Goal: Information Seeking & Learning: Learn about a topic

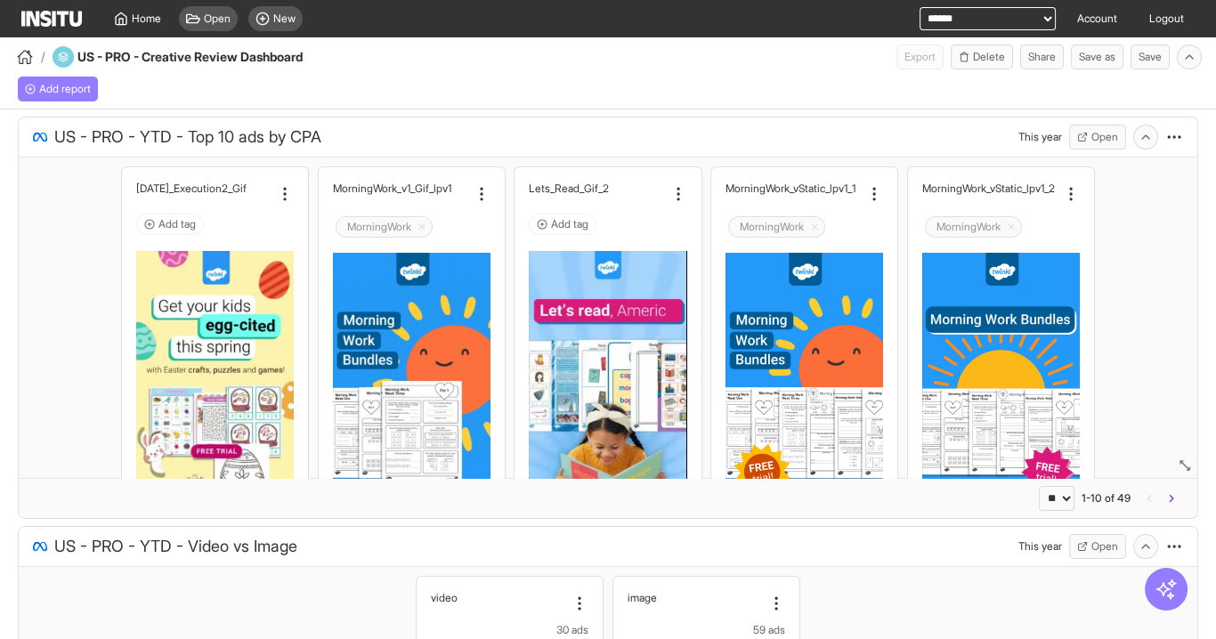
scroll to position [356, 0]
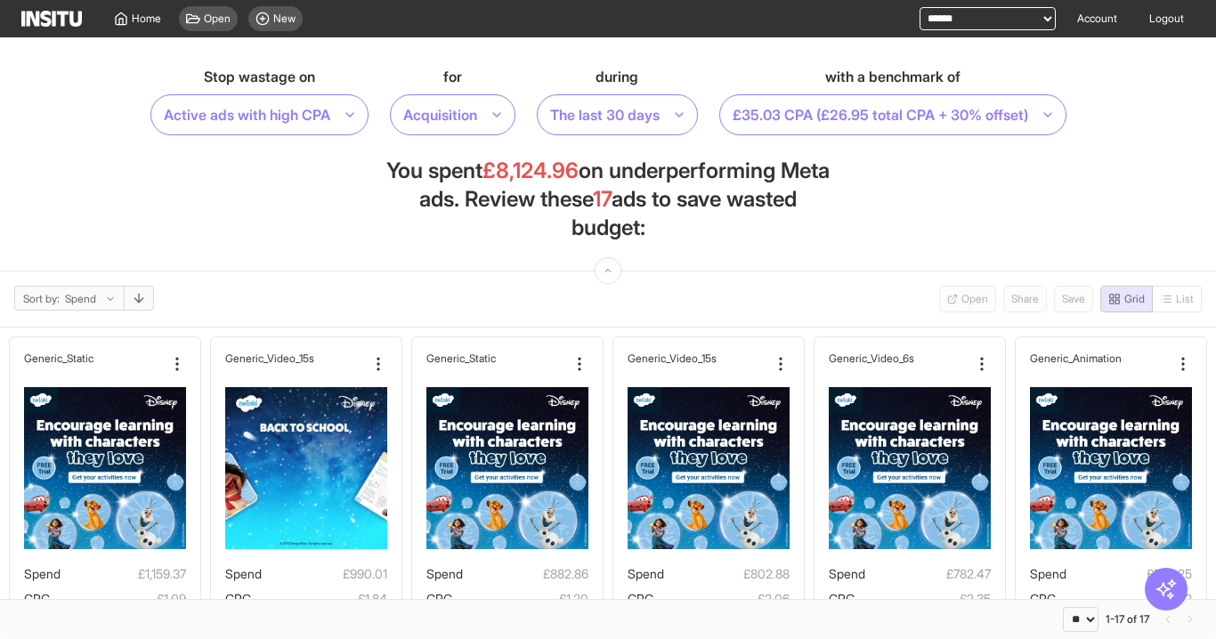
select select "**"
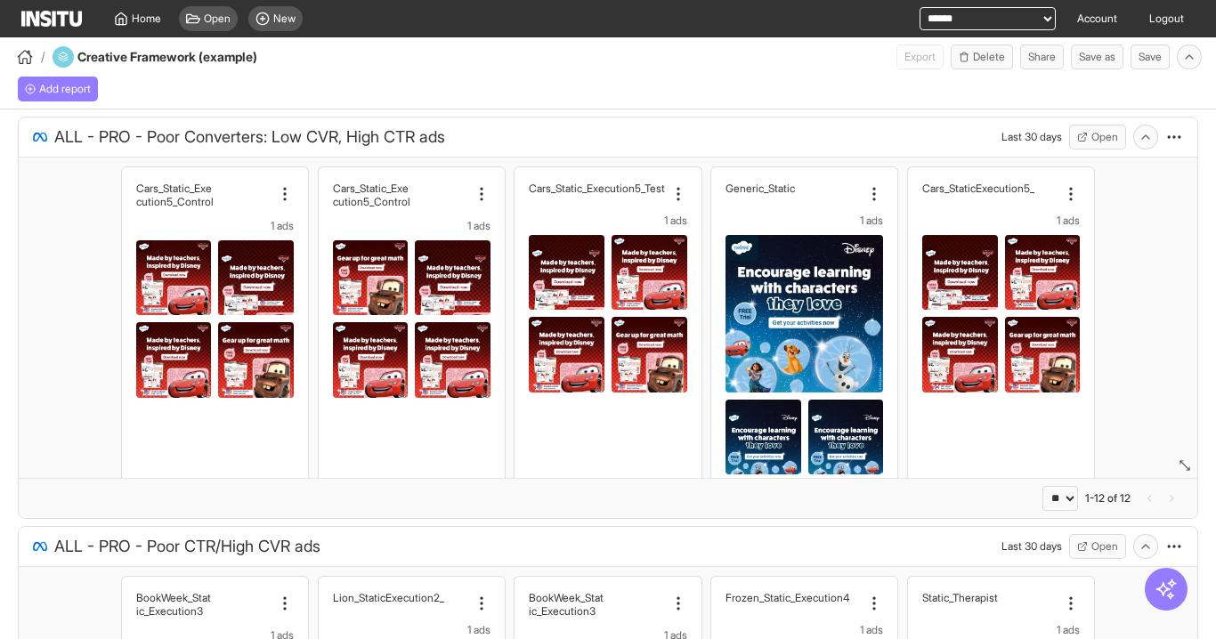
select select "**"
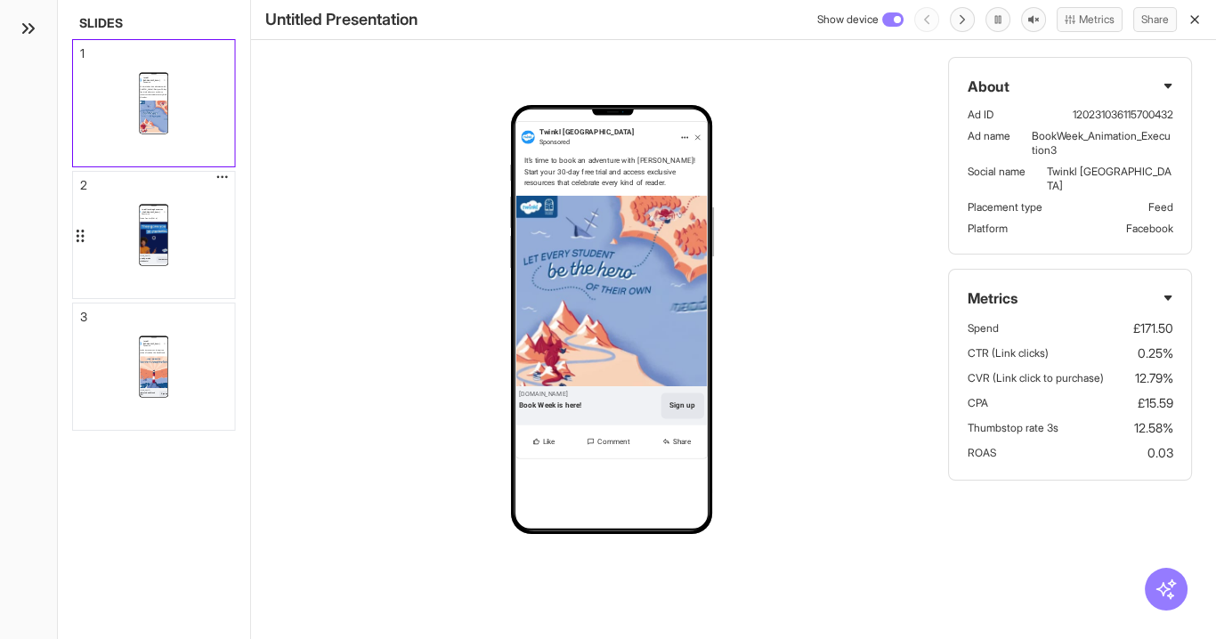
click at [206, 252] on div "Twinkl Teaching Resources - United States Sponsored Start a free trial today. t…" at bounding box center [153, 235] width 161 height 126
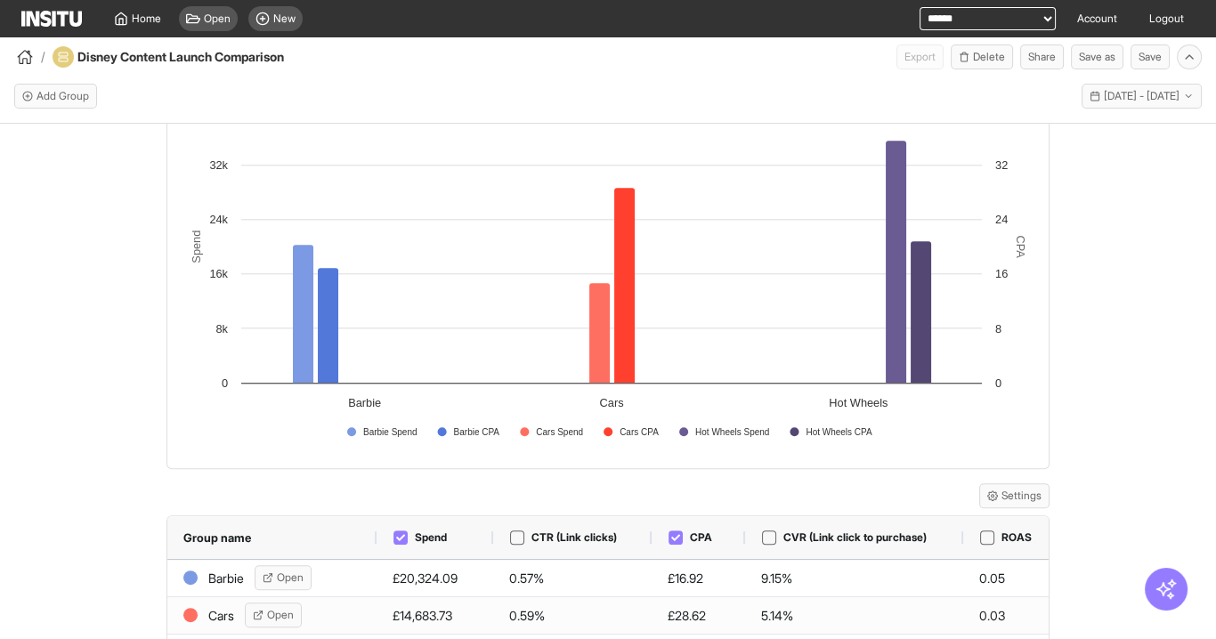
scroll to position [1315, 0]
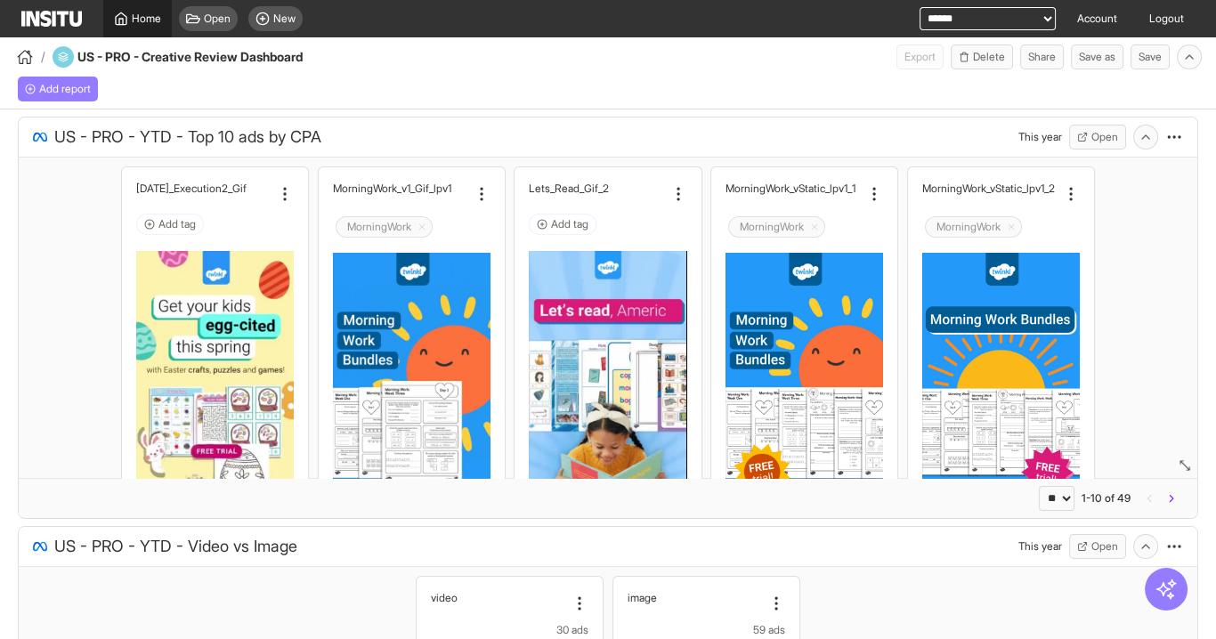
scroll to position [356, 0]
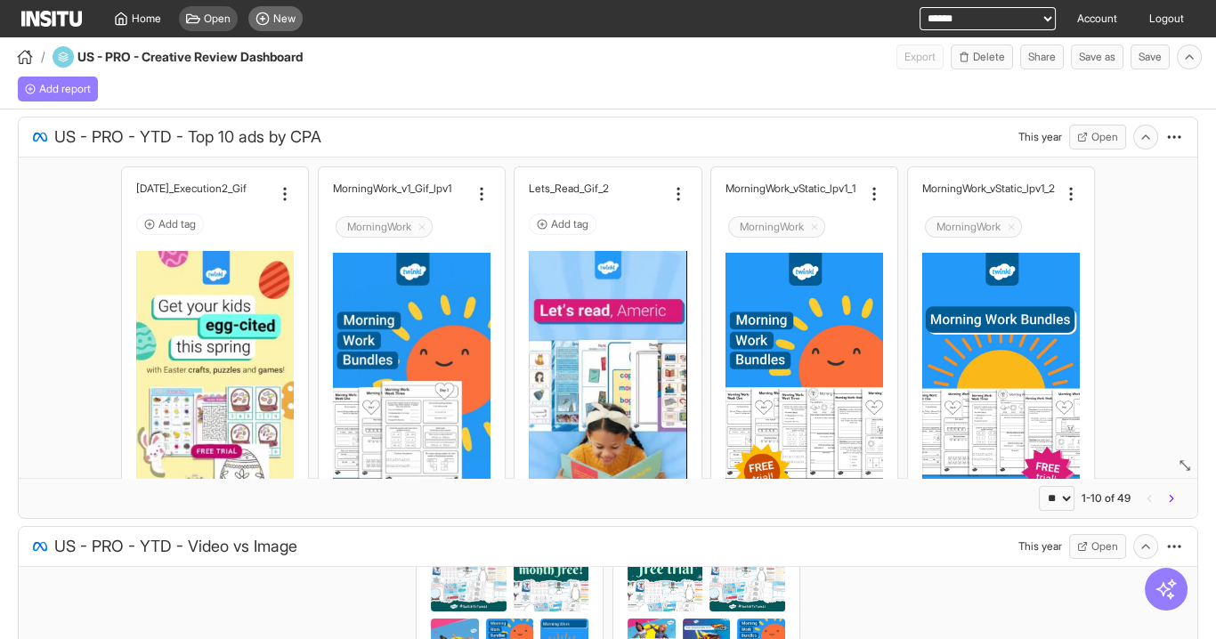
click at [291, 15] on span "New" at bounding box center [284, 19] width 22 height 14
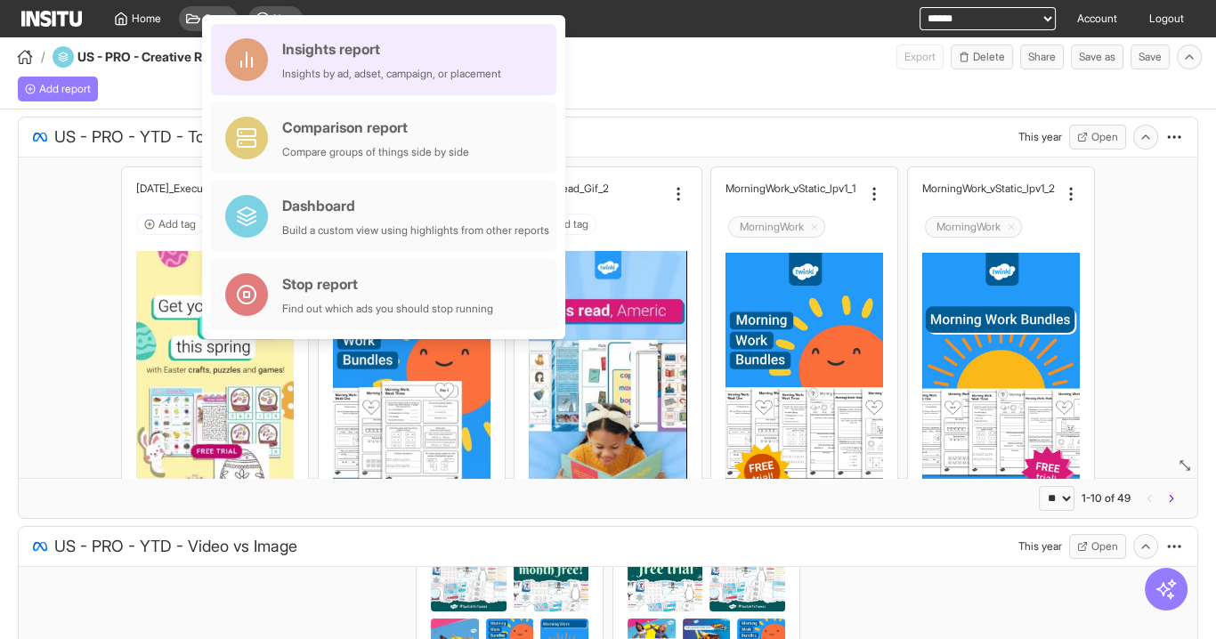
click at [413, 70] on div "Insights by ad, adset, campaign, or placement" at bounding box center [391, 74] width 219 height 14
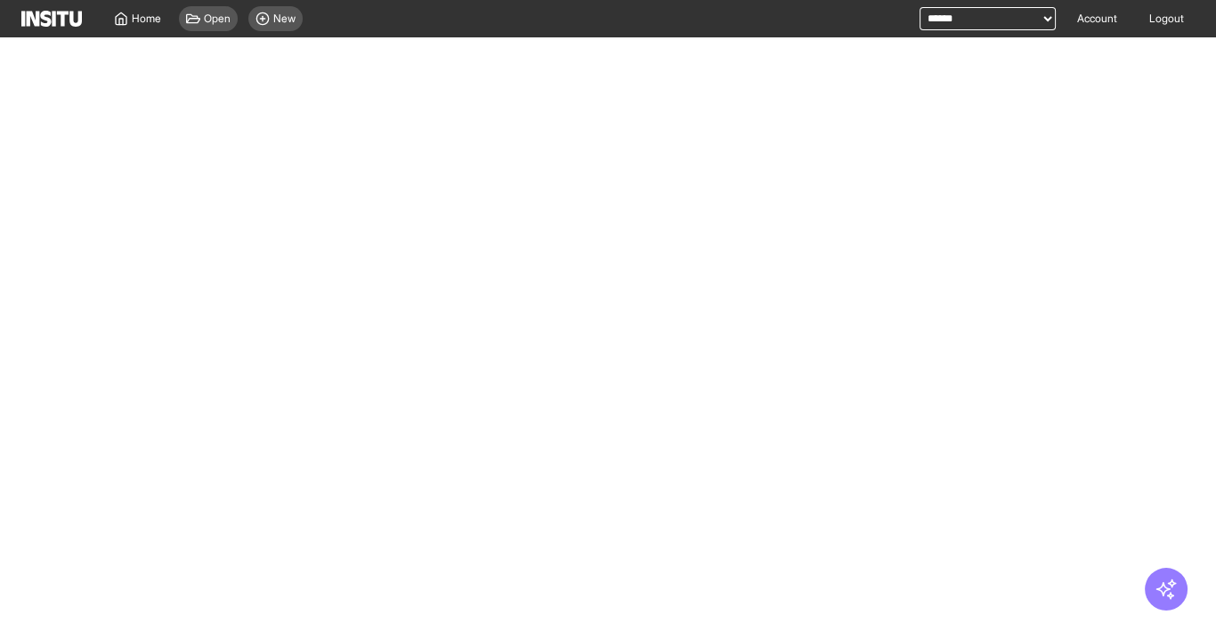
select select "**"
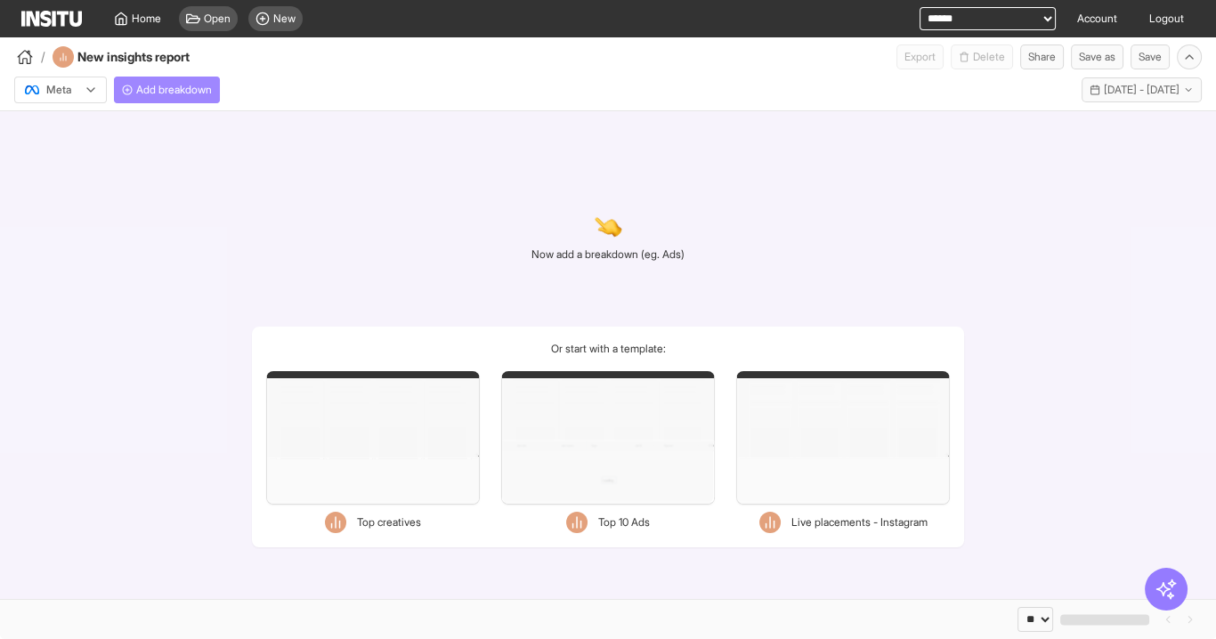
click at [152, 91] on span "Add breakdown" at bounding box center [174, 90] width 76 height 14
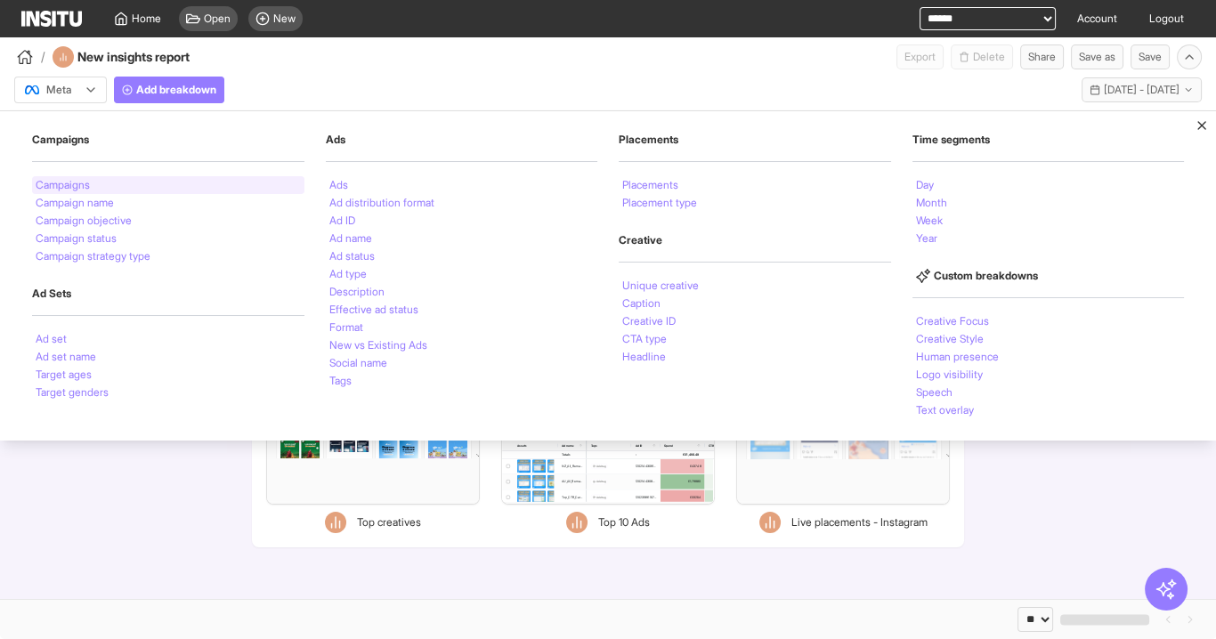
click at [101, 184] on div "Campaigns" at bounding box center [168, 185] width 272 height 18
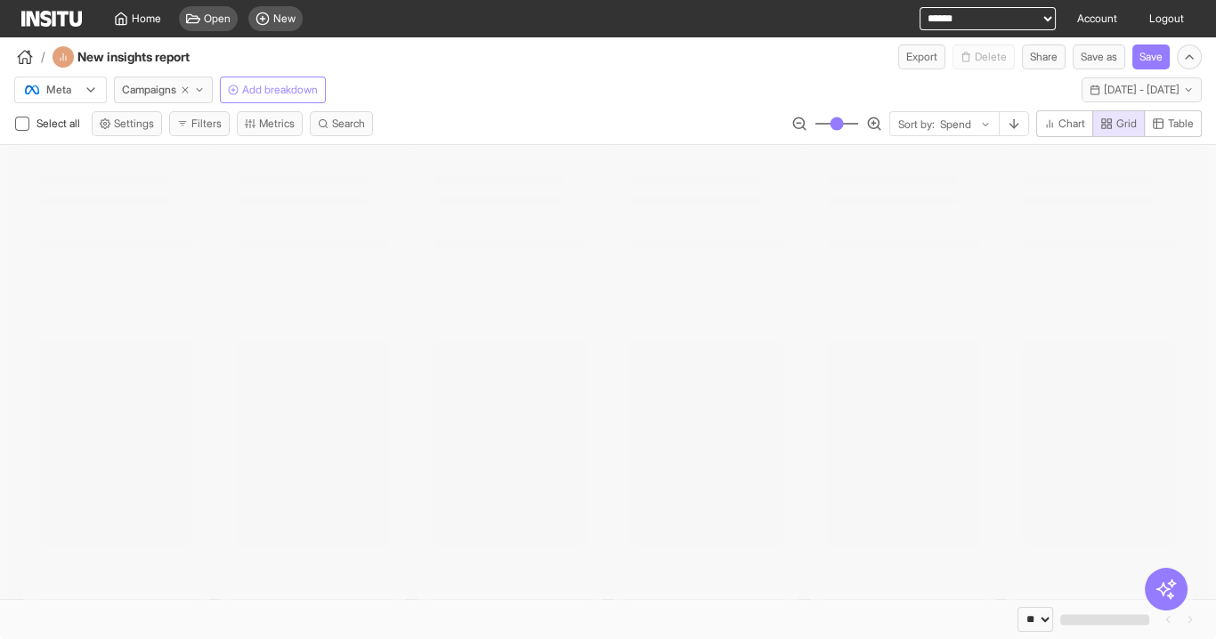
click at [272, 83] on span "Add breakdown" at bounding box center [280, 90] width 76 height 14
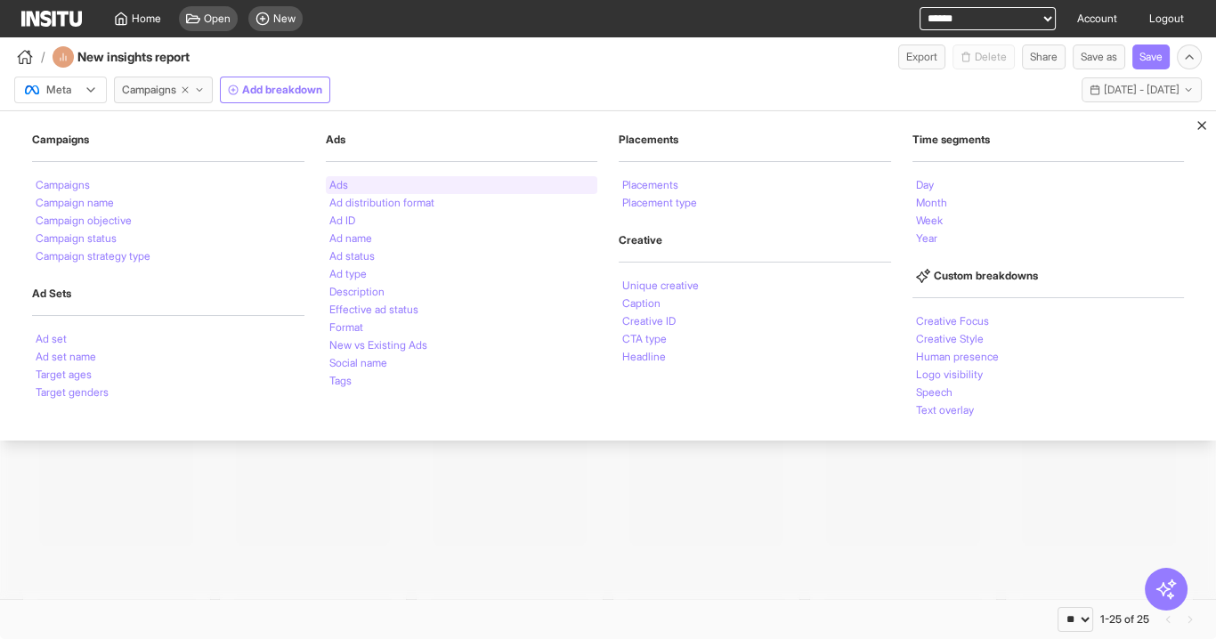
click at [344, 183] on li "Ads" at bounding box center [338, 185] width 19 height 11
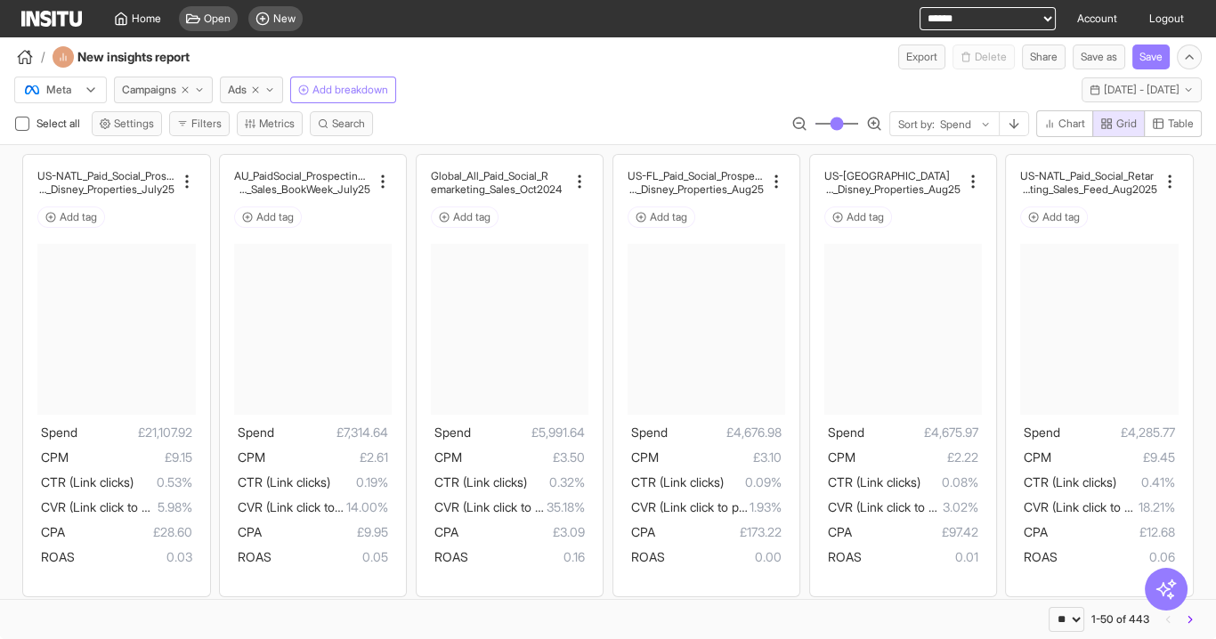
click at [500, 77] on div "Meta Campaigns Ads Add breakdown Last 30 days - [DATE] - [DATE] [DATE] - [DATE]" at bounding box center [608, 86] width 1216 height 34
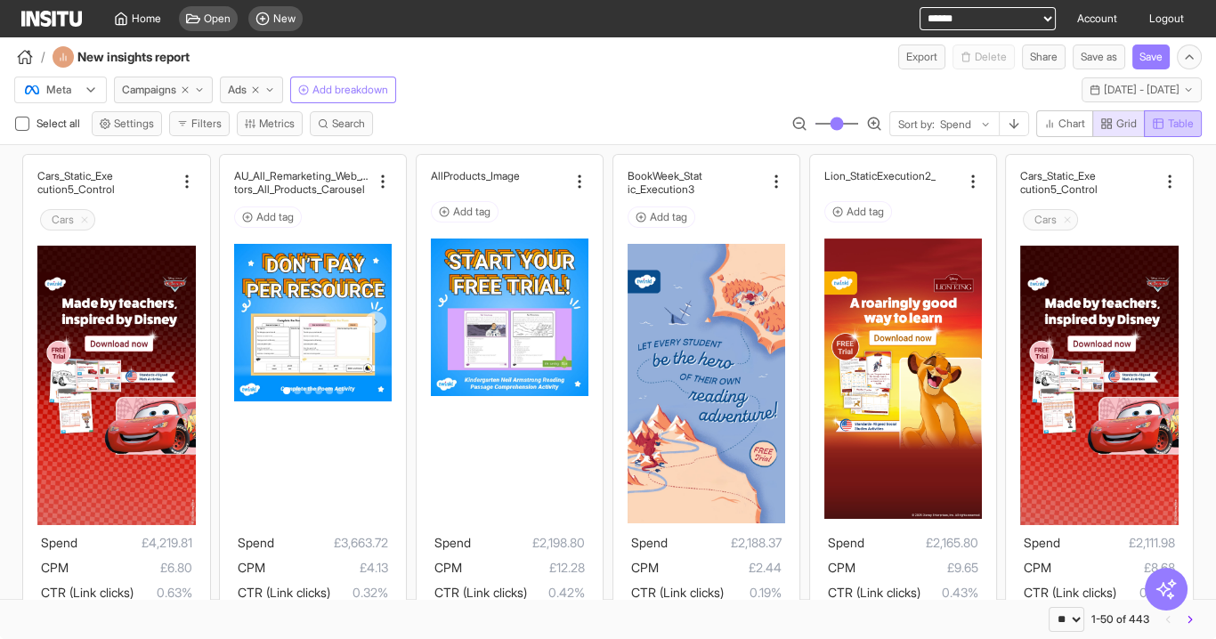
click at [1158, 129] on span "Table" at bounding box center [1173, 124] width 42 height 14
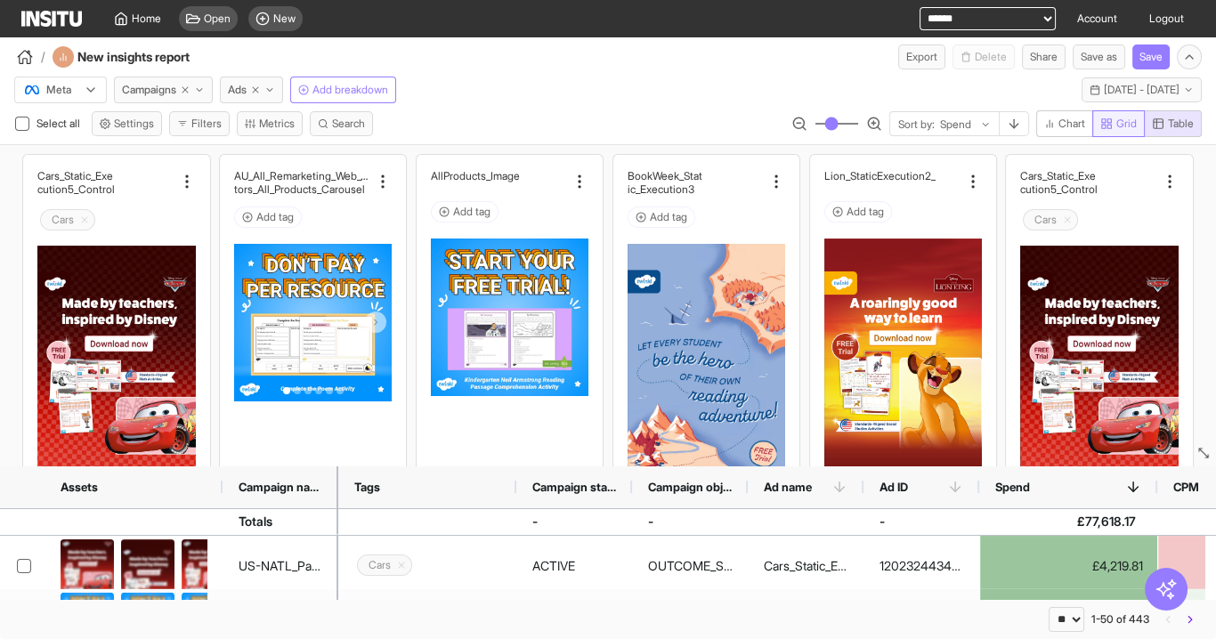
click at [1122, 120] on span "Grid" at bounding box center [1126, 124] width 20 height 14
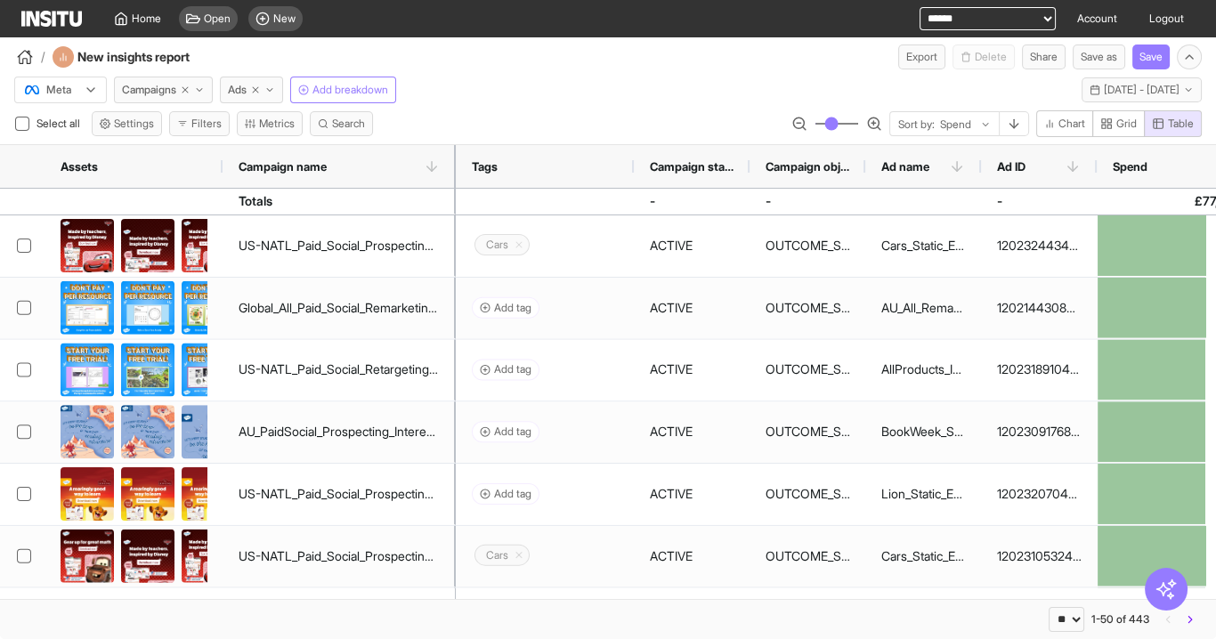
drag, startPoint x: 336, startPoint y: 156, endPoint x: 453, endPoint y: 158, distance: 117.5
click at [453, 158] on div at bounding box center [455, 166] width 7 height 43
click at [1116, 117] on span "Grid" at bounding box center [1126, 124] width 20 height 14
click at [1180, 123] on span "Table" at bounding box center [1181, 124] width 26 height 14
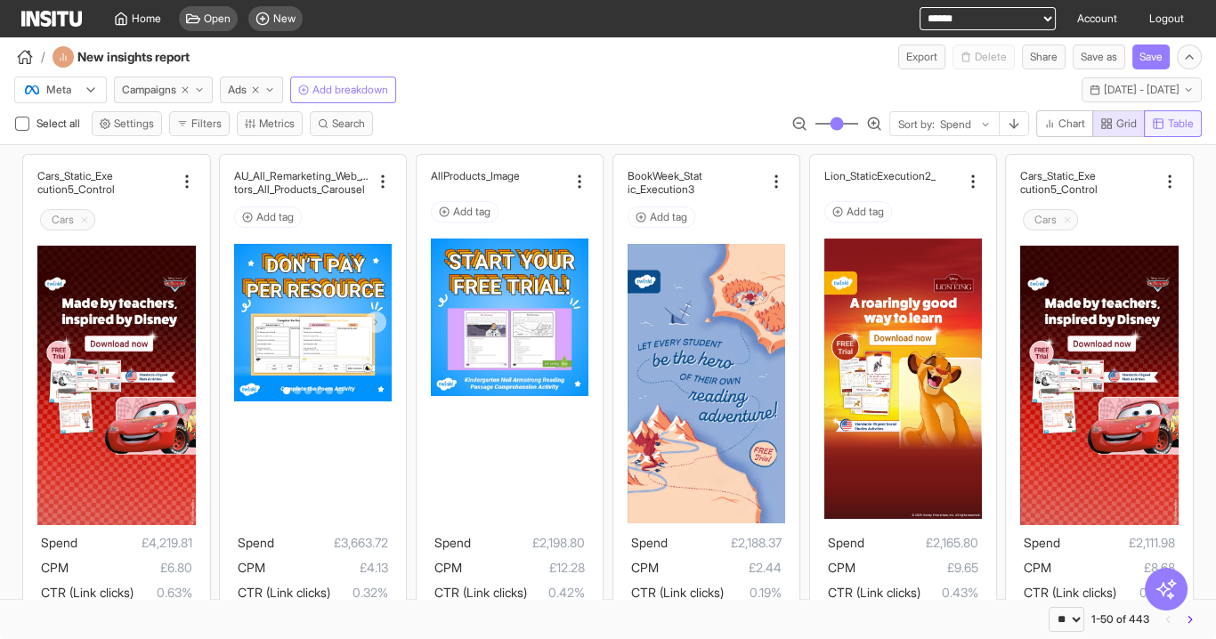
click at [1170, 112] on button "Table" at bounding box center [1173, 123] width 58 height 27
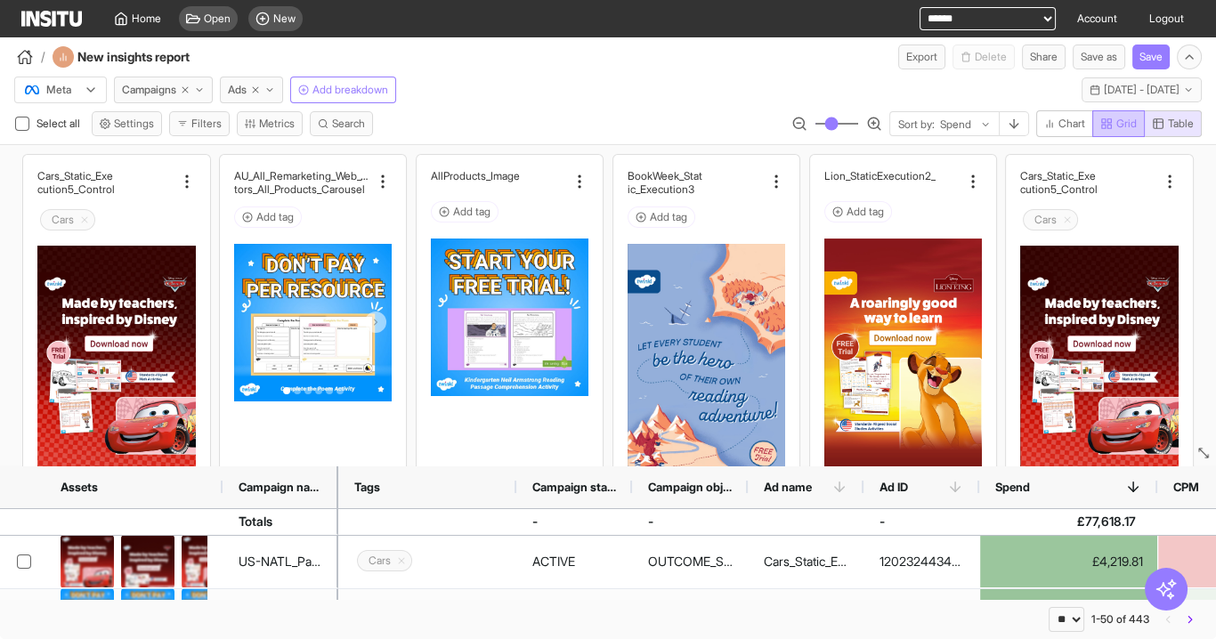
click at [1116, 122] on span "Grid" at bounding box center [1126, 124] width 20 height 14
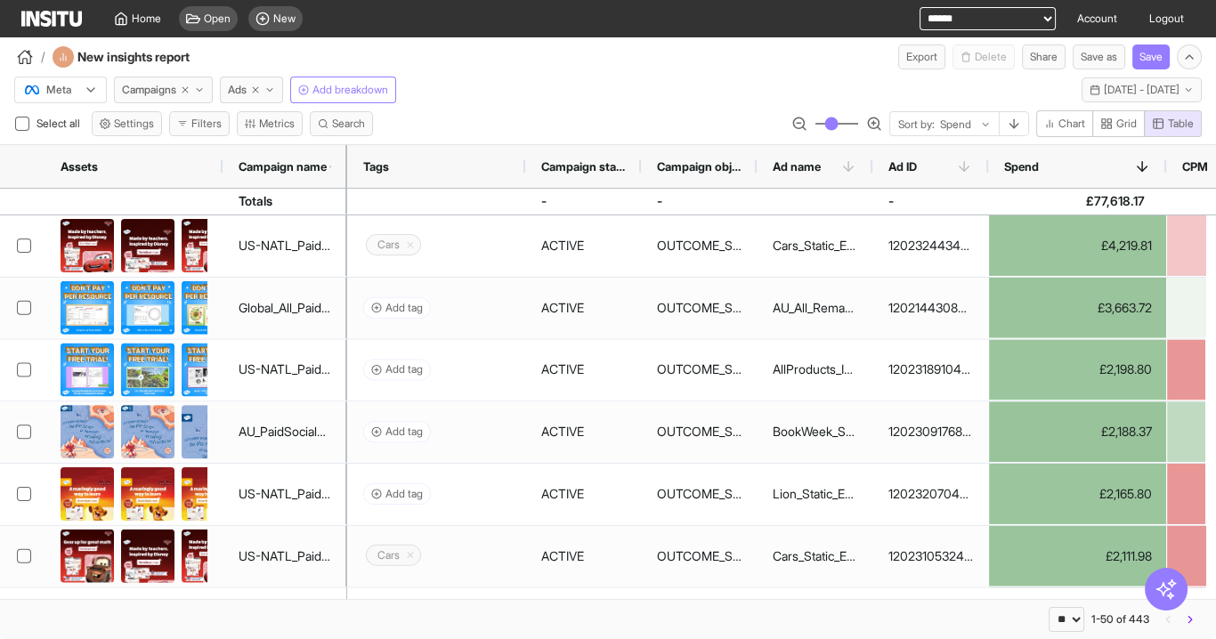
click at [344, 158] on div at bounding box center [347, 166] width 7 height 43
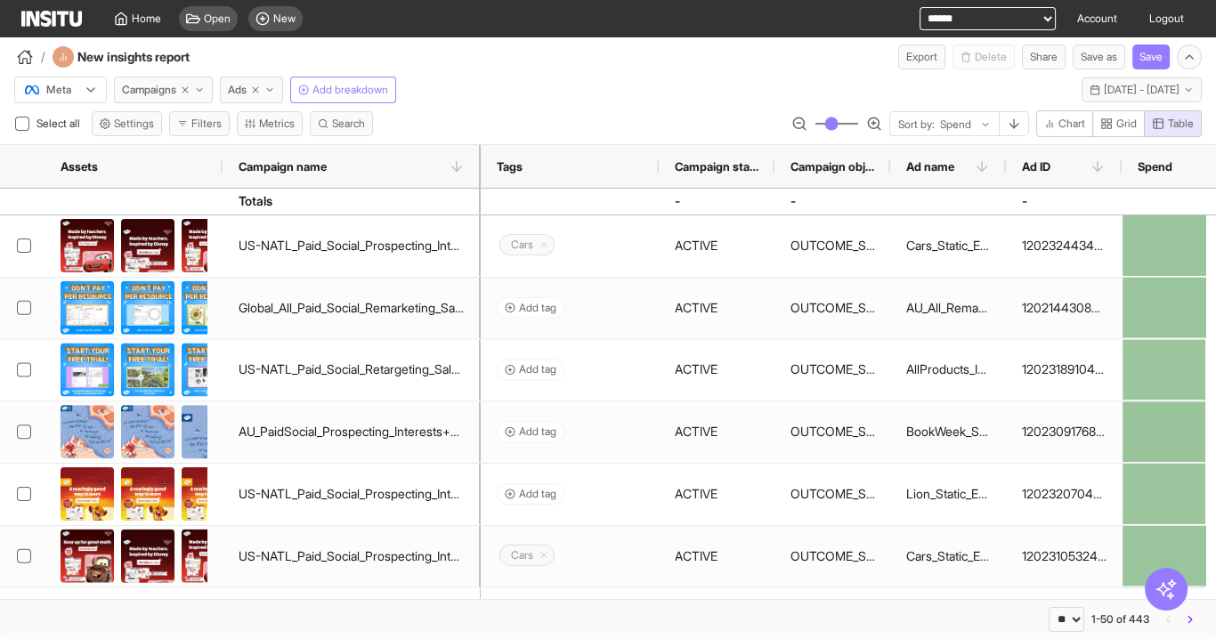
drag, startPoint x: 344, startPoint y: 158, endPoint x: 478, endPoint y: 163, distance: 133.6
click at [478, 163] on div at bounding box center [480, 166] width 7 height 43
click at [195, 127] on button "Filters" at bounding box center [199, 123] width 61 height 25
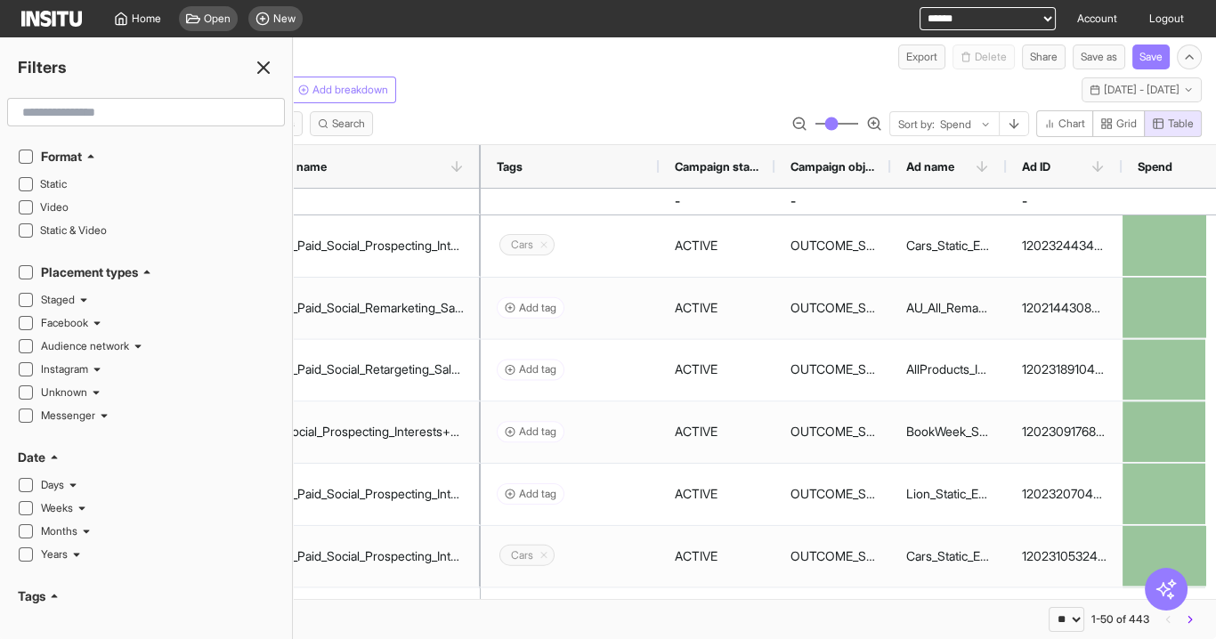
click at [264, 65] on icon at bounding box center [263, 67] width 21 height 21
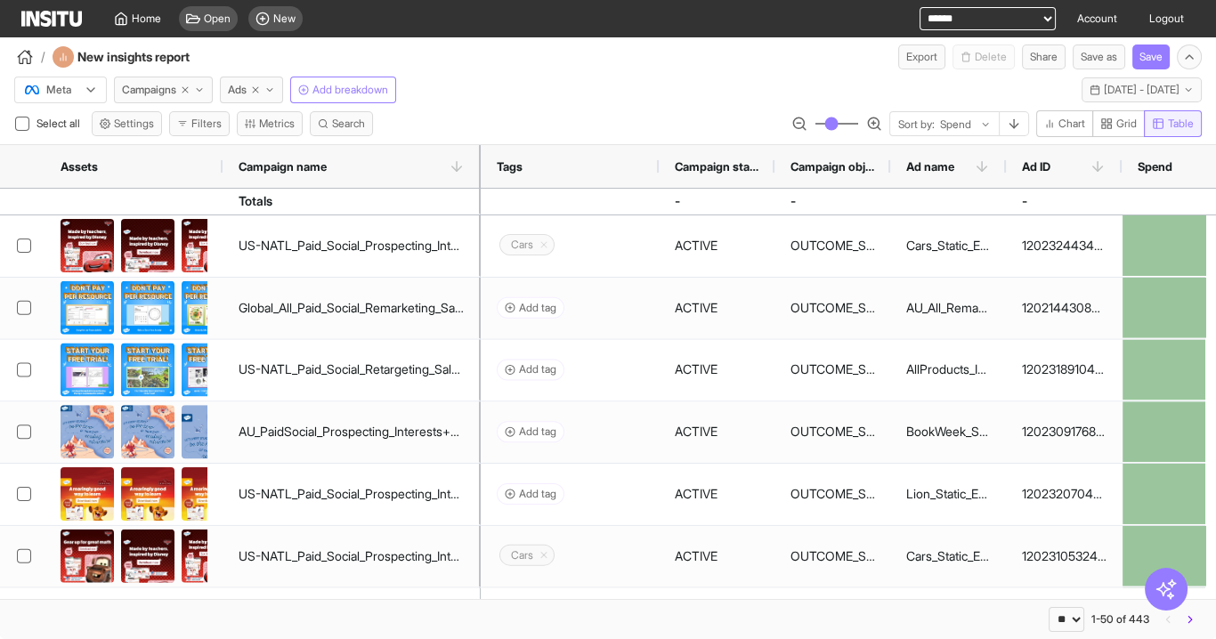
click at [1104, 133] on button "Grid" at bounding box center [1118, 123] width 53 height 27
click at [1173, 126] on span "Table" at bounding box center [1181, 124] width 26 height 14
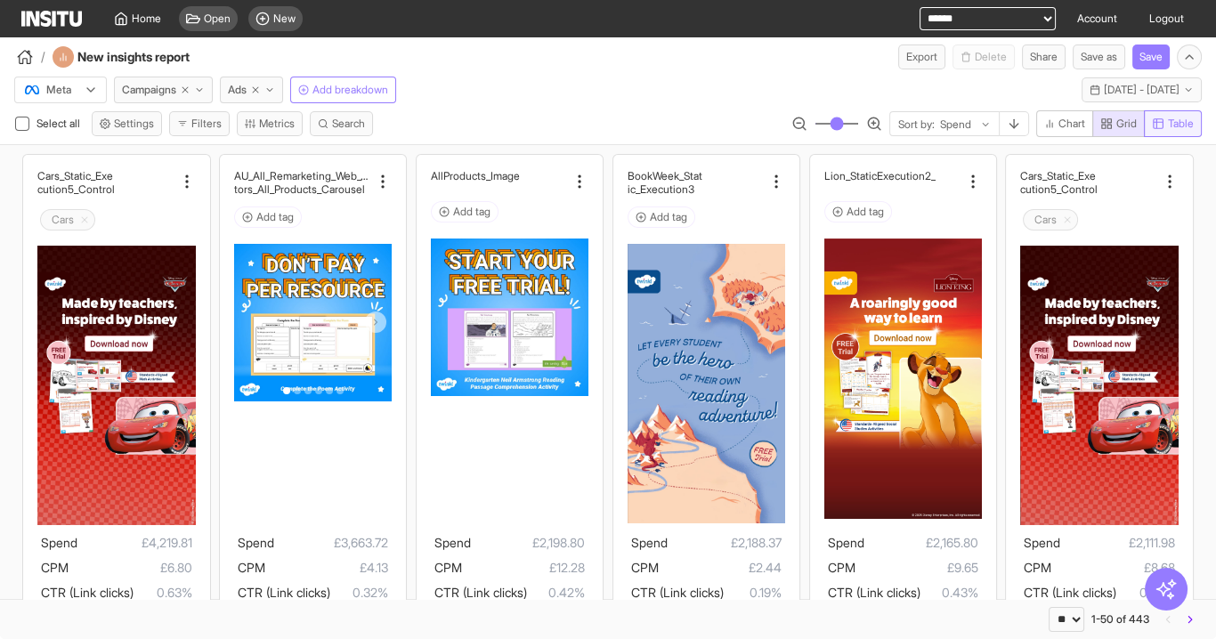
click at [1177, 125] on span "Table" at bounding box center [1181, 124] width 26 height 14
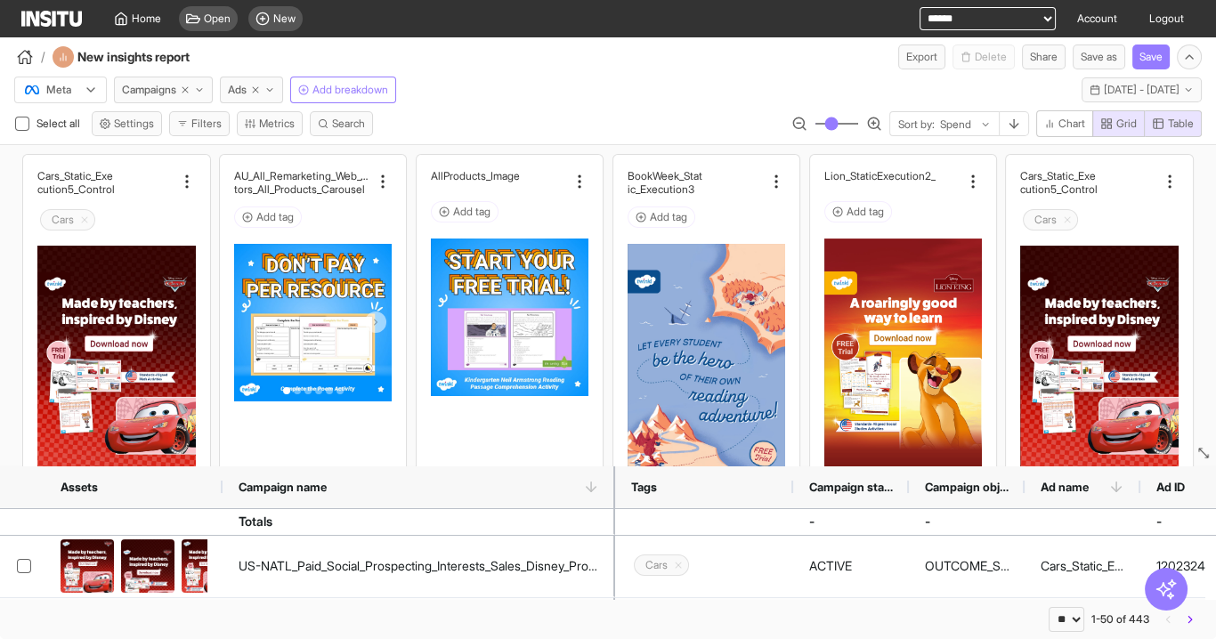
drag, startPoint x: 336, startPoint y: 490, endPoint x: 613, endPoint y: 500, distance: 277.9
click at [613, 500] on div "Assets Campaign name" at bounding box center [307, 487] width 615 height 43
click at [1172, 122] on span "Table" at bounding box center [1181, 124] width 26 height 14
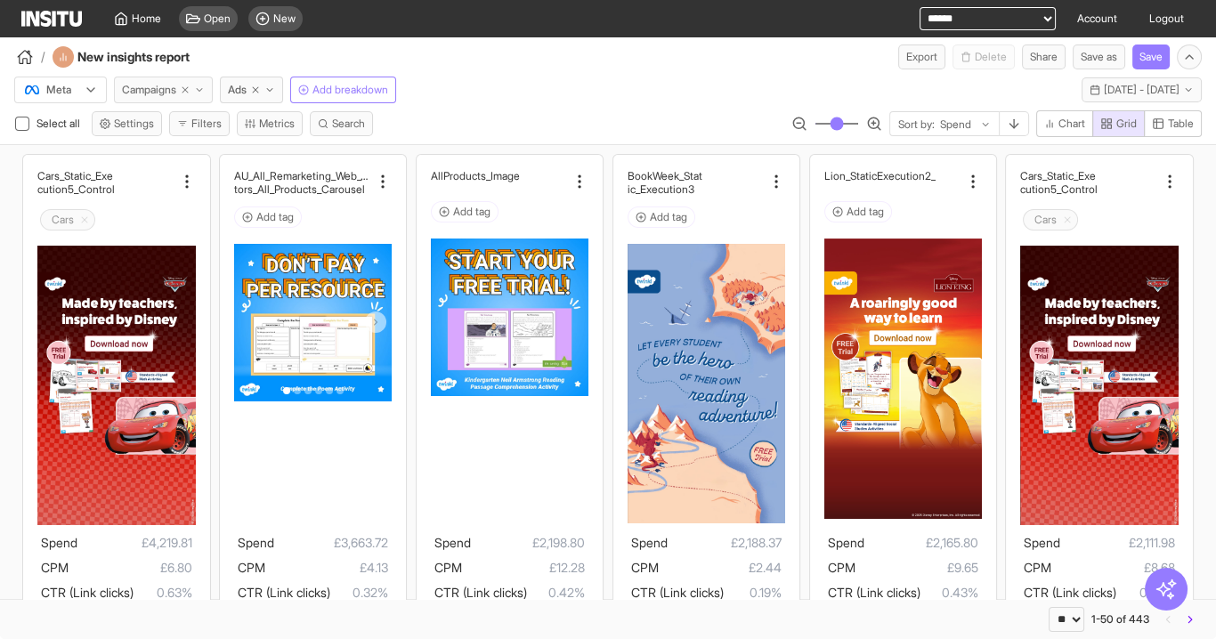
click at [185, 85] on icon "button" at bounding box center [185, 90] width 11 height 11
select select "**"
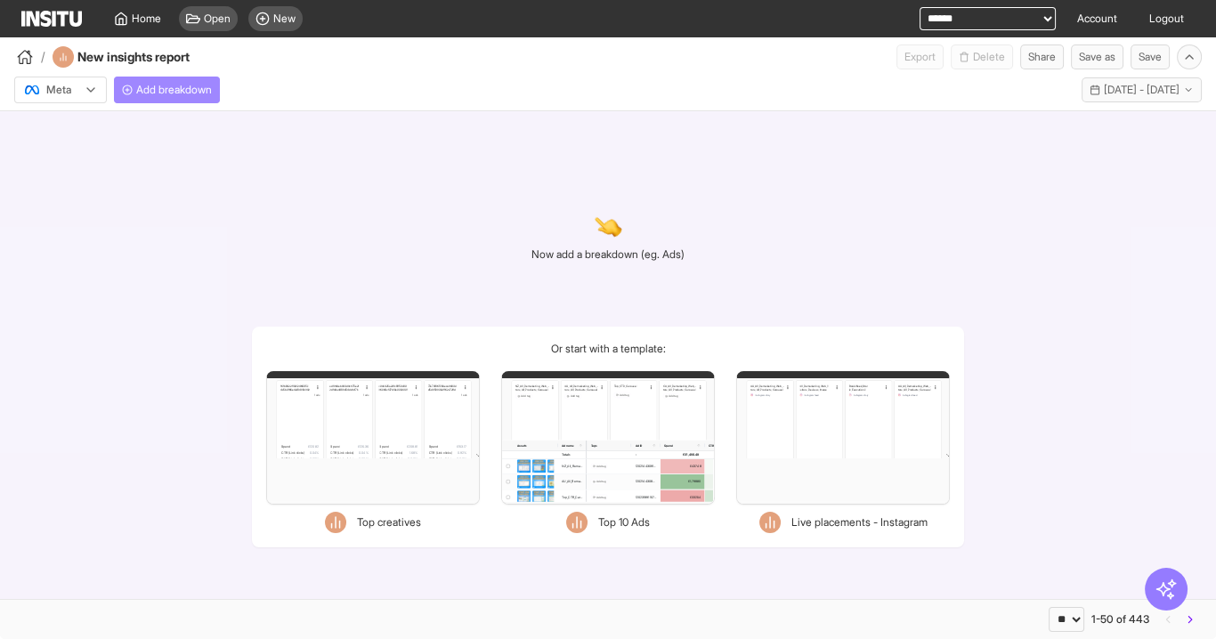
click at [158, 93] on span "Add breakdown" at bounding box center [174, 90] width 76 height 14
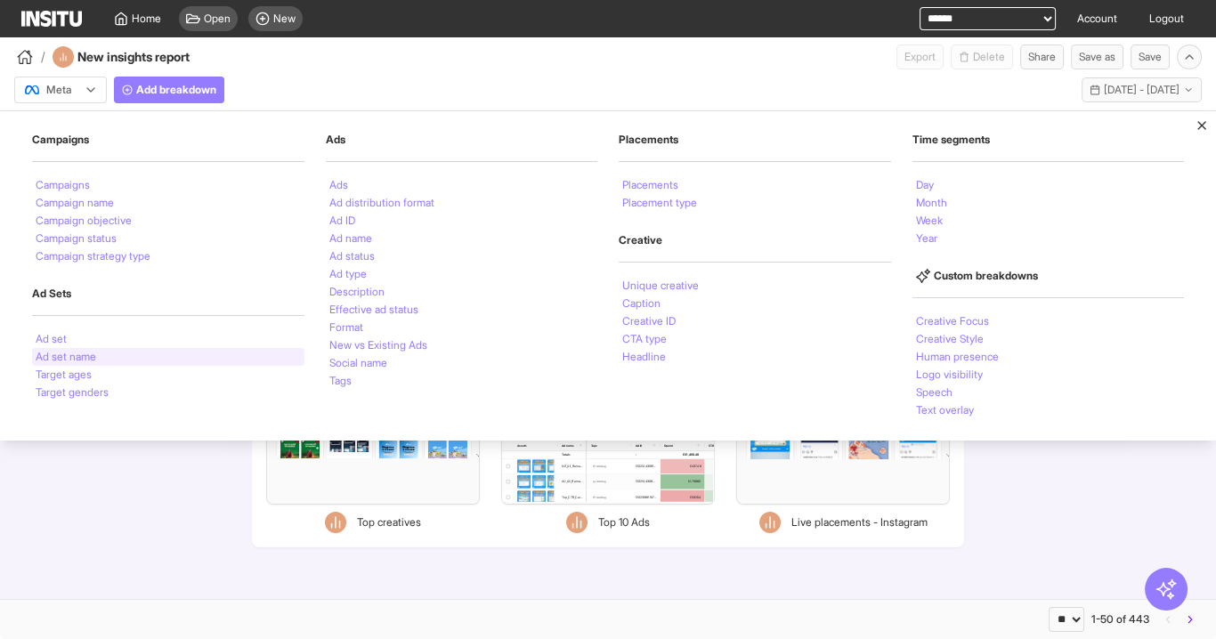
click at [93, 358] on li "Ad set name" at bounding box center [66, 357] width 61 height 11
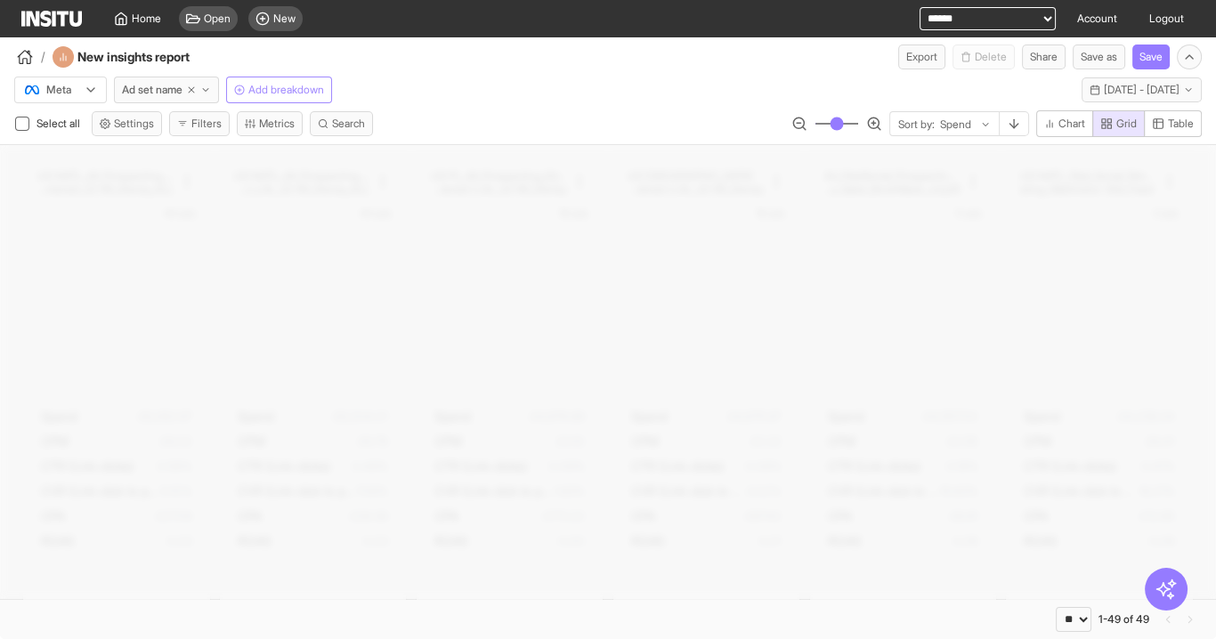
click at [286, 85] on span "Add breakdown" at bounding box center [286, 90] width 76 height 14
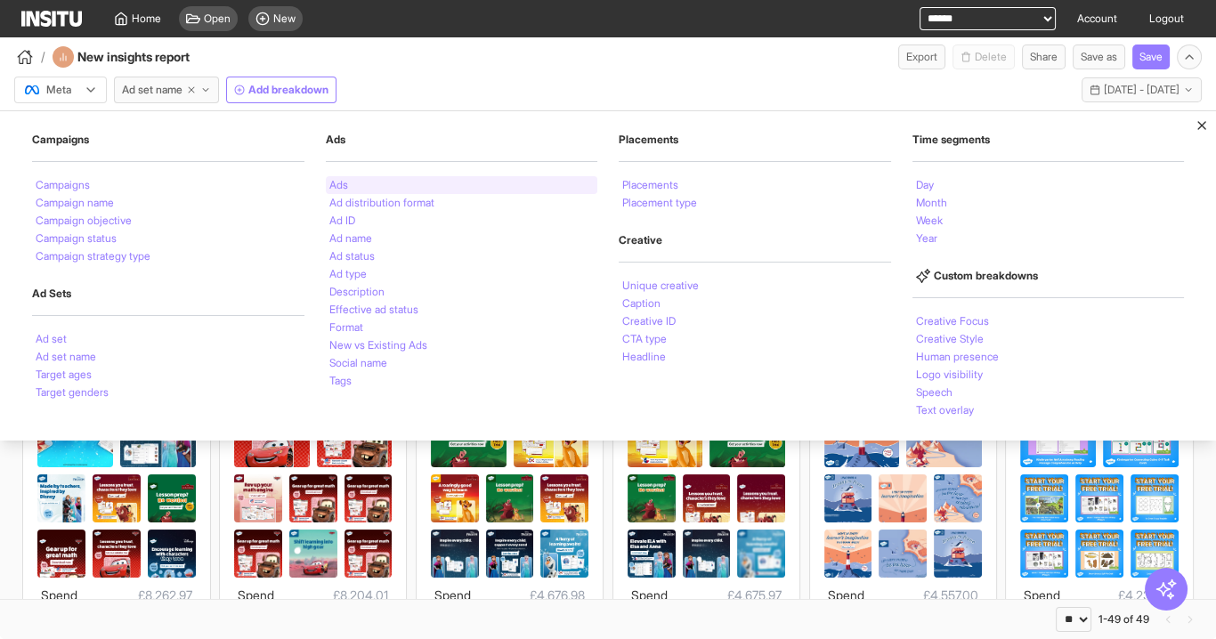
click at [342, 184] on li "Ads" at bounding box center [338, 185] width 19 height 11
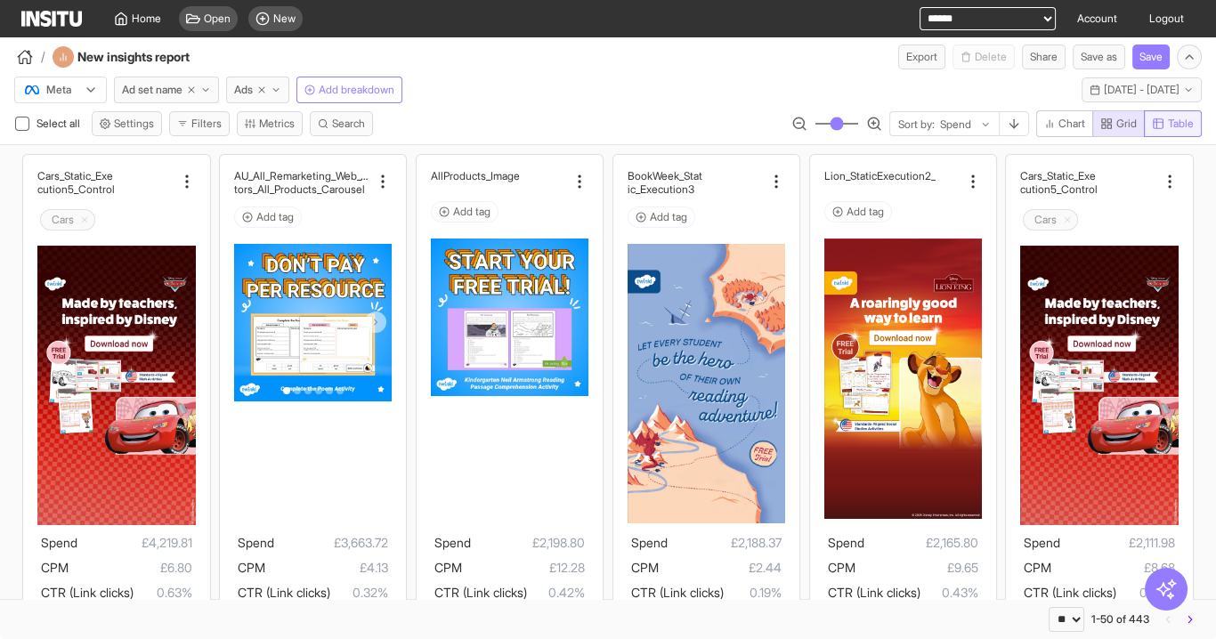
click at [1156, 131] on button "Table" at bounding box center [1173, 123] width 58 height 27
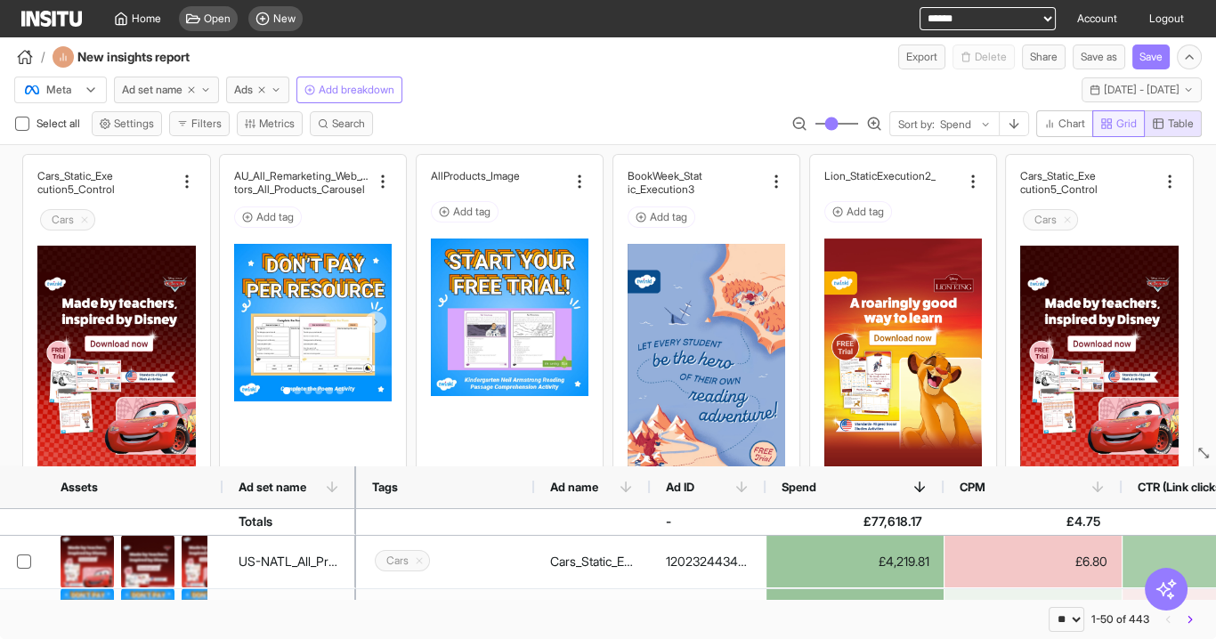
click at [1116, 125] on span "Grid" at bounding box center [1126, 124] width 20 height 14
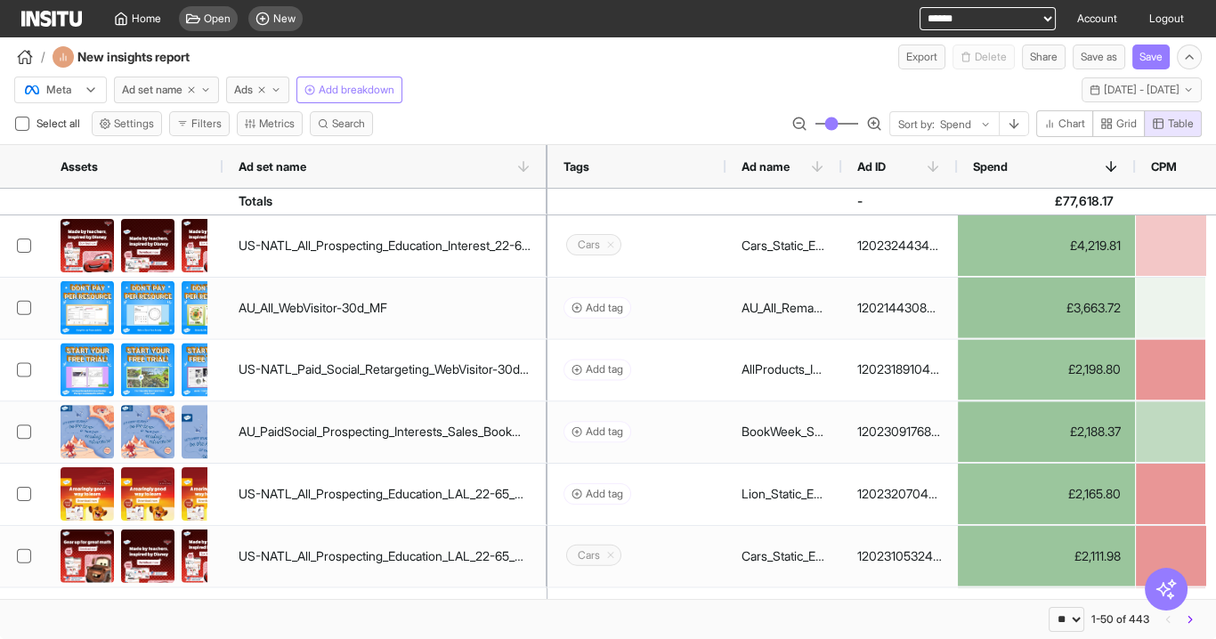
drag, startPoint x: 353, startPoint y: 165, endPoint x: 544, endPoint y: 166, distance: 190.5
click at [544, 166] on div at bounding box center [547, 166] width 7 height 43
click at [722, 165] on div at bounding box center [725, 166] width 7 height 43
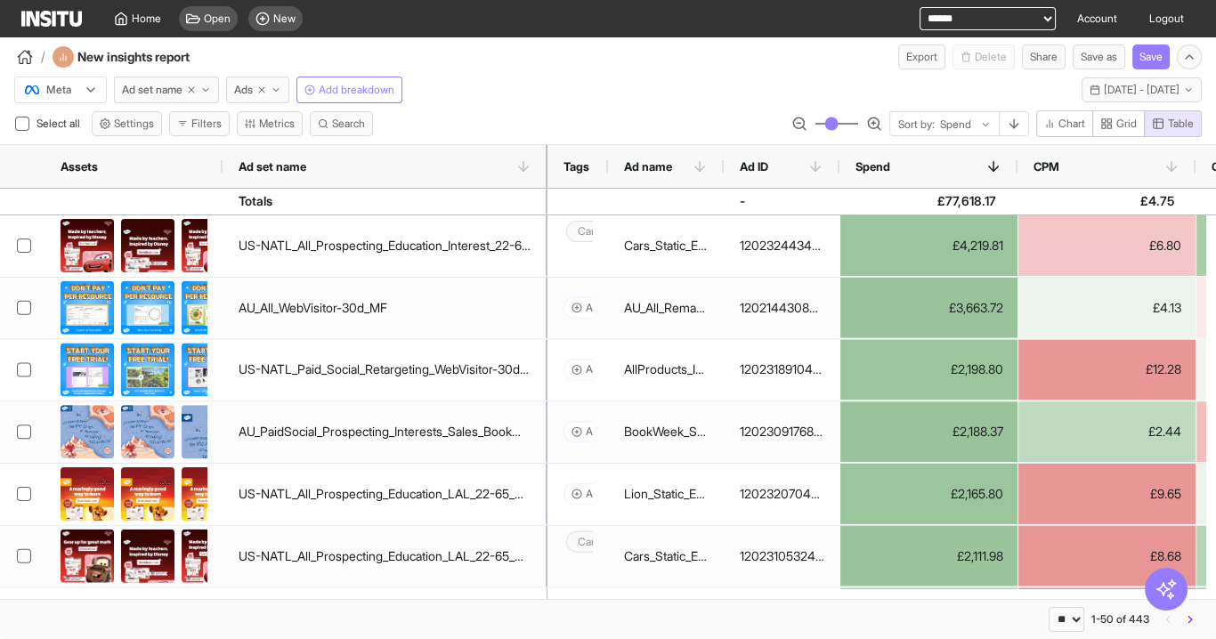
drag, startPoint x: 725, startPoint y: 165, endPoint x: 608, endPoint y: 174, distance: 117.0
click at [604, 174] on div at bounding box center [607, 166] width 7 height 43
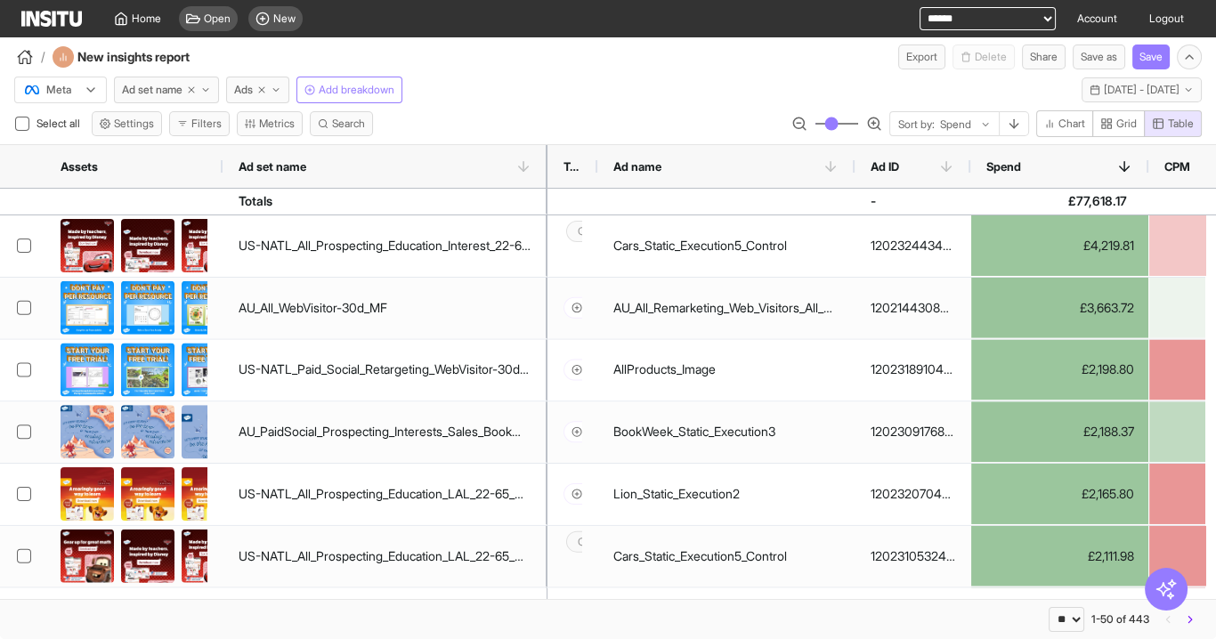
drag, startPoint x: 711, startPoint y: 165, endPoint x: 864, endPoint y: 165, distance: 153.1
click at [858, 165] on div at bounding box center [854, 166] width 7 height 43
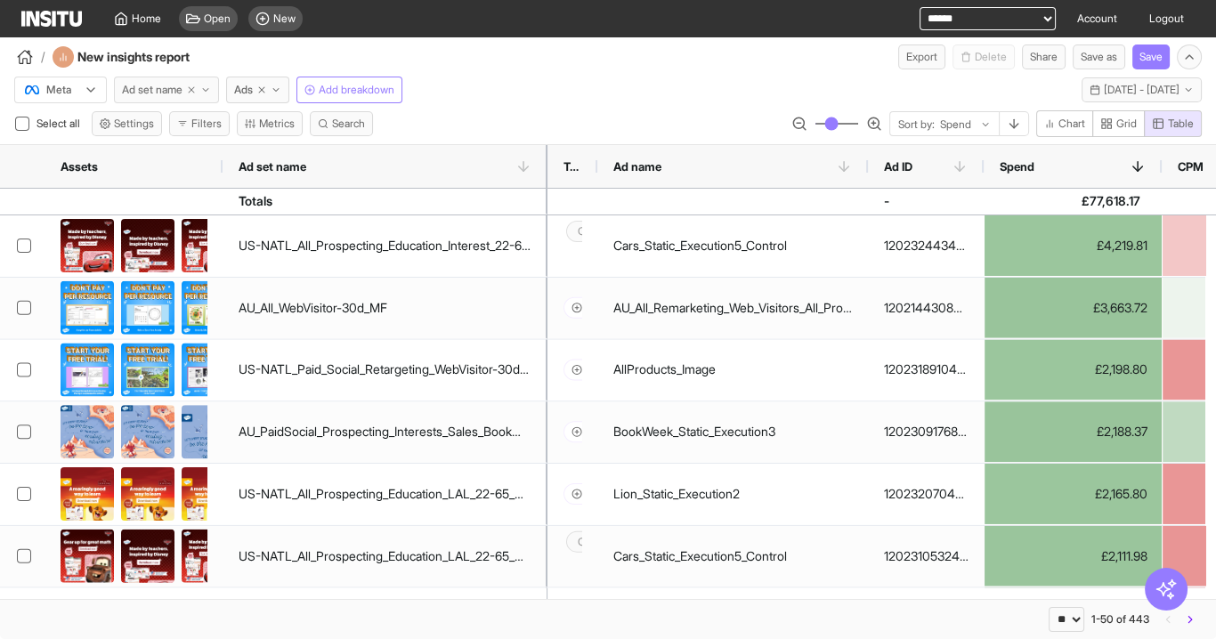
click at [191, 90] on icon "button" at bounding box center [191, 90] width 11 height 11
select select "**"
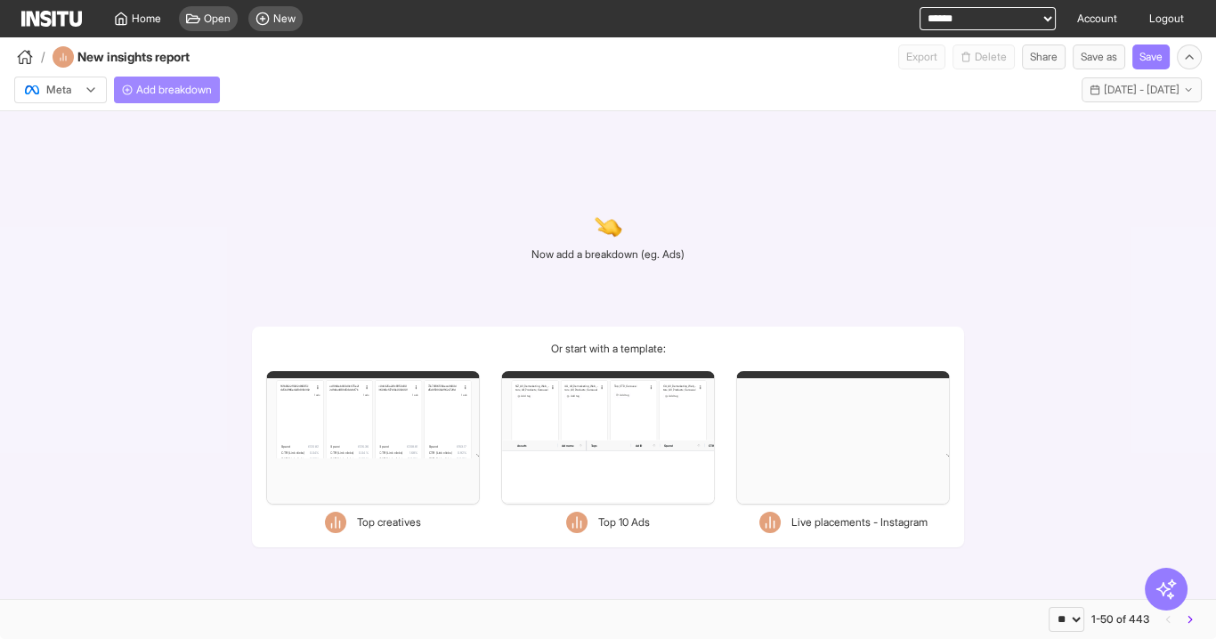
click at [180, 90] on span "Add breakdown" at bounding box center [174, 90] width 76 height 14
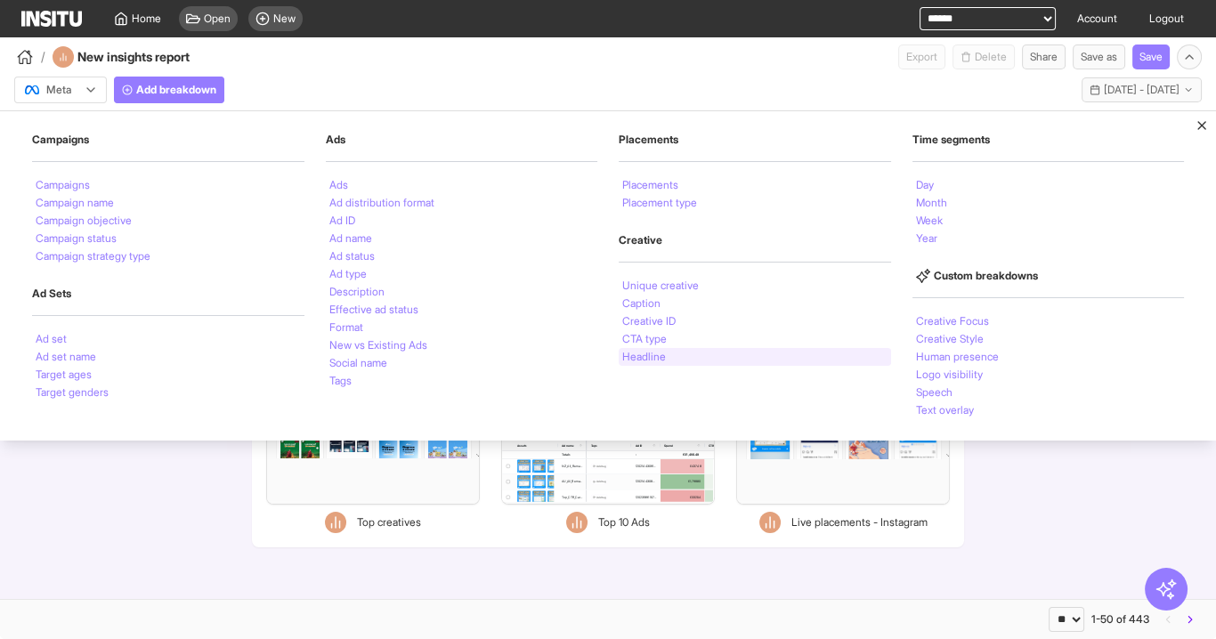
click at [651, 362] on div "Headline" at bounding box center [755, 357] width 272 height 18
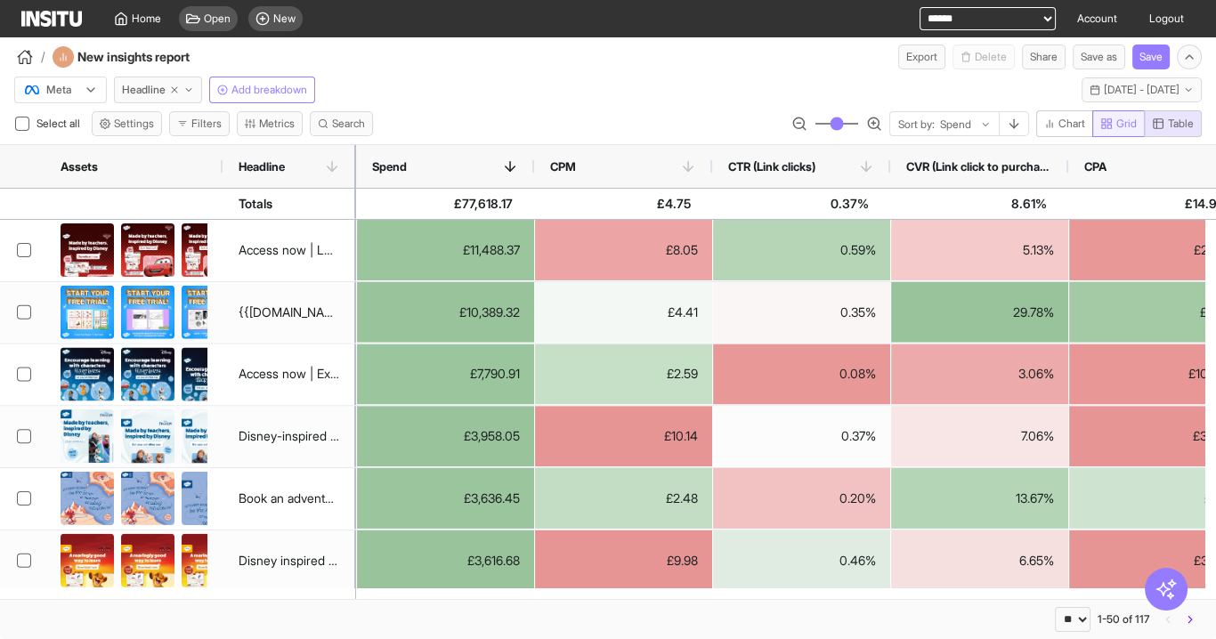
click at [1121, 127] on span "Grid" at bounding box center [1126, 124] width 20 height 14
click at [1193, 117] on span "Table" at bounding box center [1181, 124] width 26 height 14
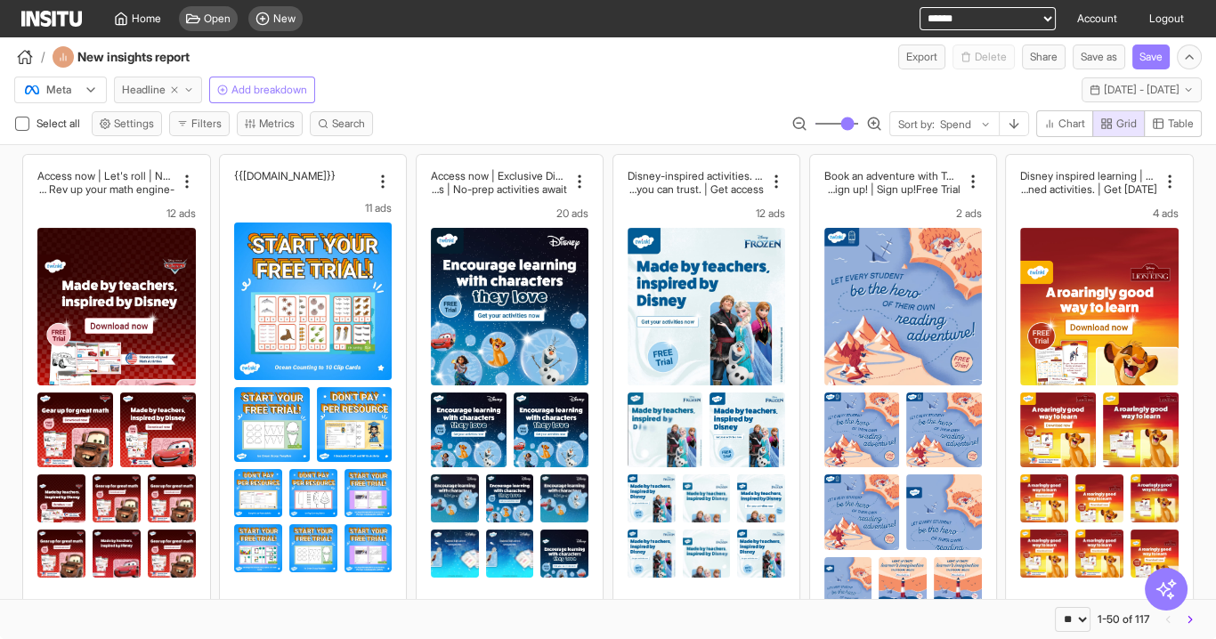
click at [146, 89] on span "Headline" at bounding box center [144, 90] width 44 height 14
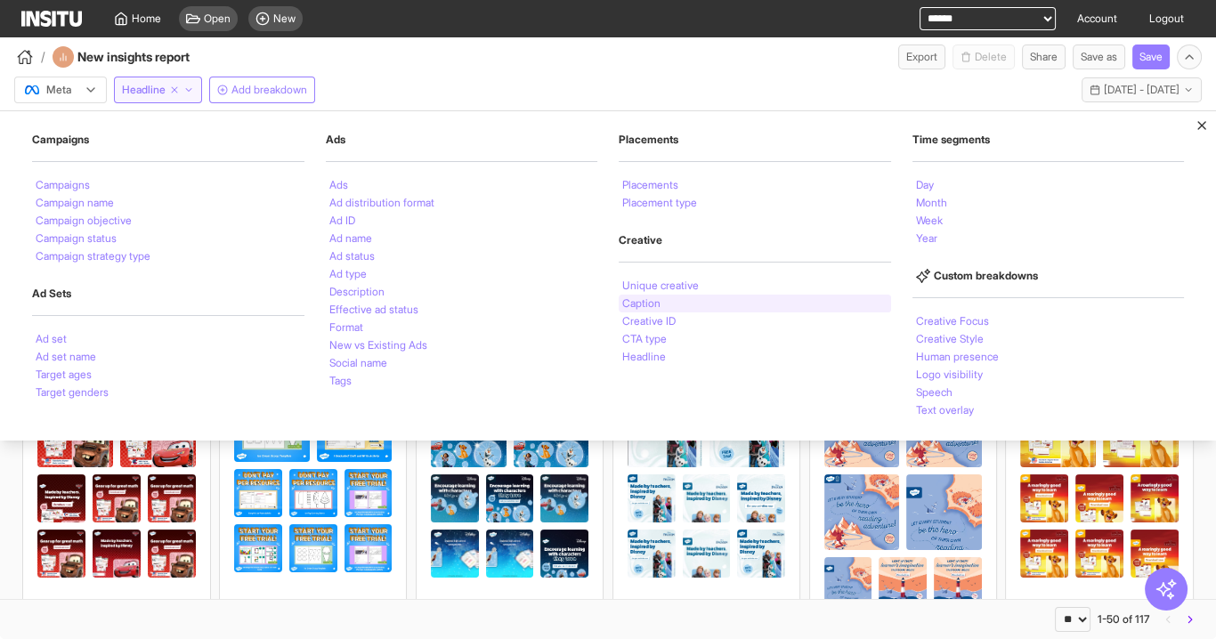
click at [687, 296] on div "Caption" at bounding box center [755, 304] width 272 height 18
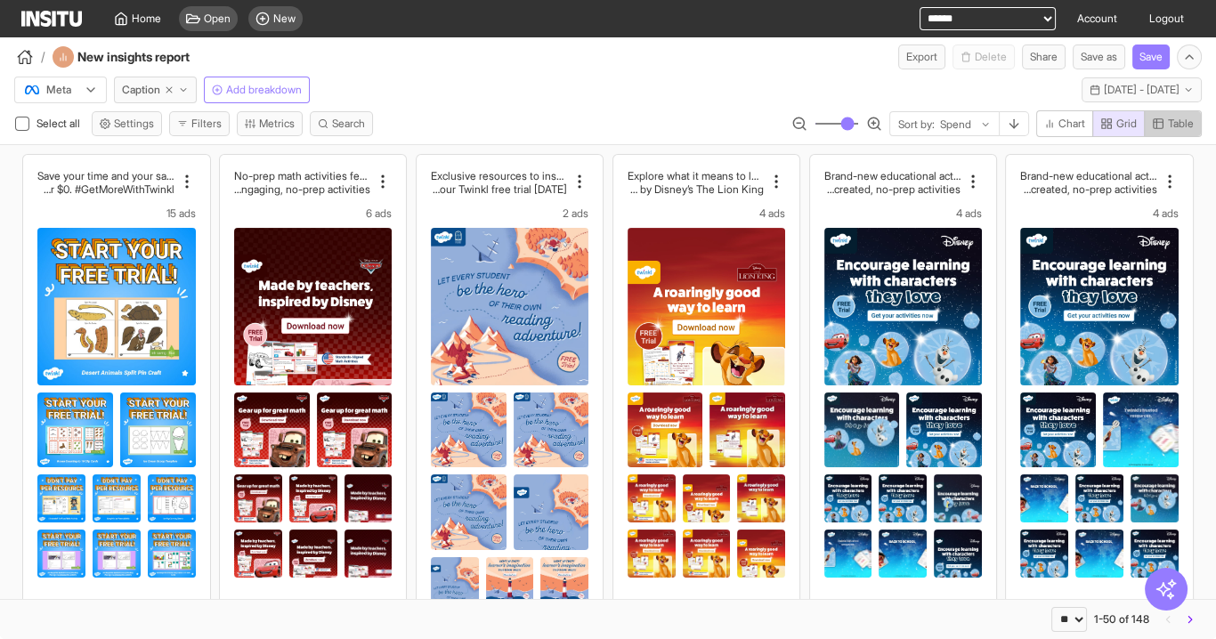
drag, startPoint x: 1179, startPoint y: 123, endPoint x: 579, endPoint y: 85, distance: 602.0
click at [1178, 123] on span "Table" at bounding box center [1181, 124] width 26 height 14
click at [1121, 121] on span "Grid" at bounding box center [1126, 124] width 20 height 14
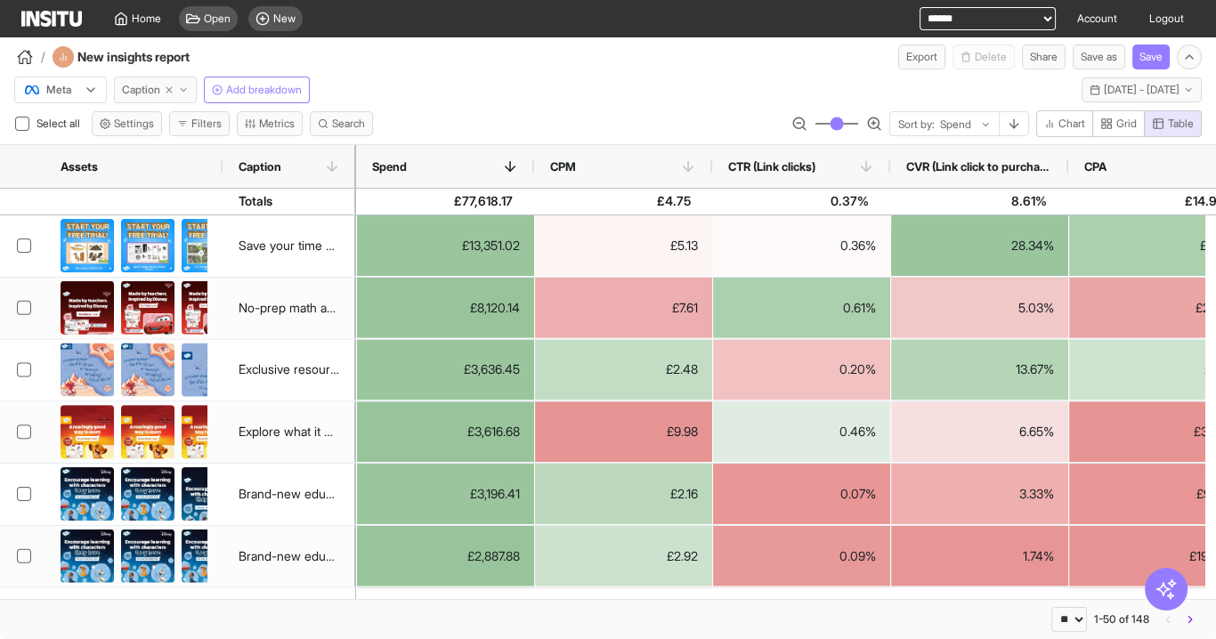
click at [160, 90] on button "Caption" at bounding box center [155, 90] width 83 height 27
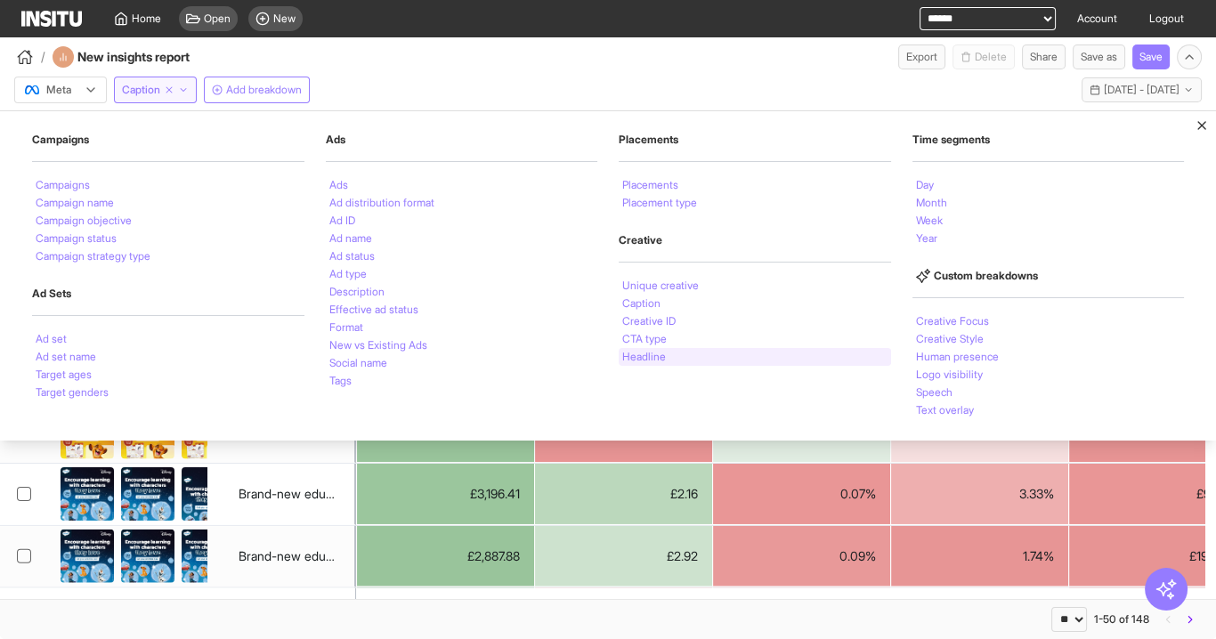
click at [638, 360] on div "Headline" at bounding box center [755, 357] width 272 height 18
click at [261, 80] on button "Add breakdown" at bounding box center [257, 90] width 106 height 27
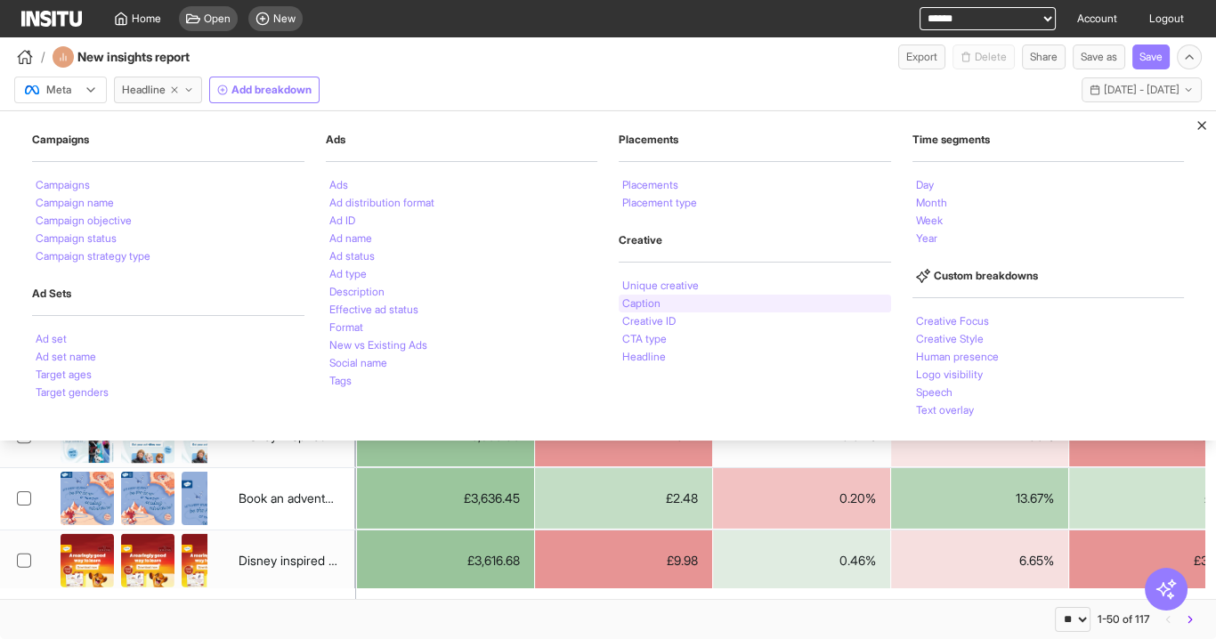
click at [641, 304] on li "Caption" at bounding box center [641, 303] width 38 height 11
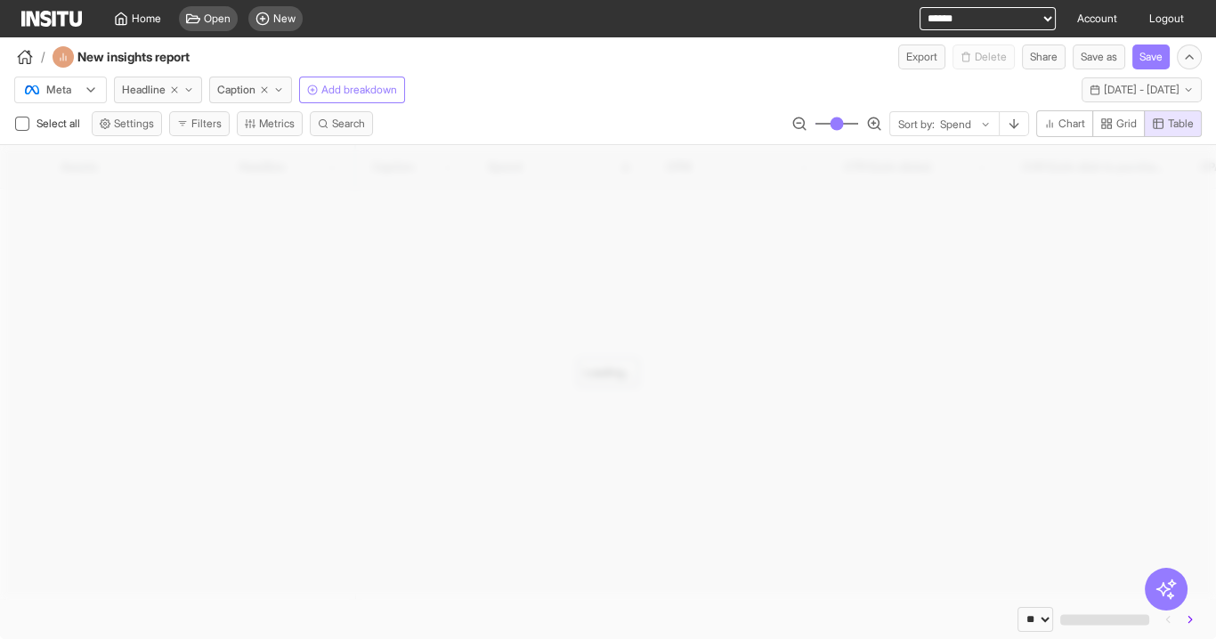
click at [572, 131] on div "Select all Settings Filters Metrics Search Sort by: Spend Chart Grid Table" at bounding box center [608, 127] width 1216 height 34
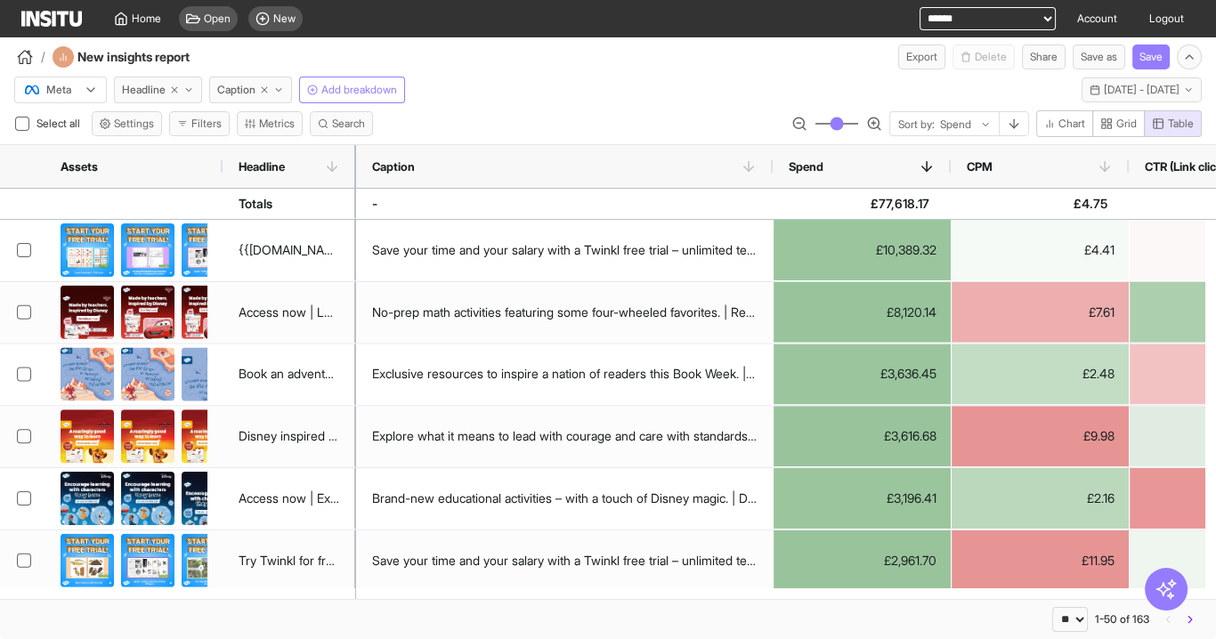
drag, startPoint x: 492, startPoint y: 160, endPoint x: 516, endPoint y: 178, distance: 29.9
click at [776, 174] on div at bounding box center [772, 166] width 7 height 43
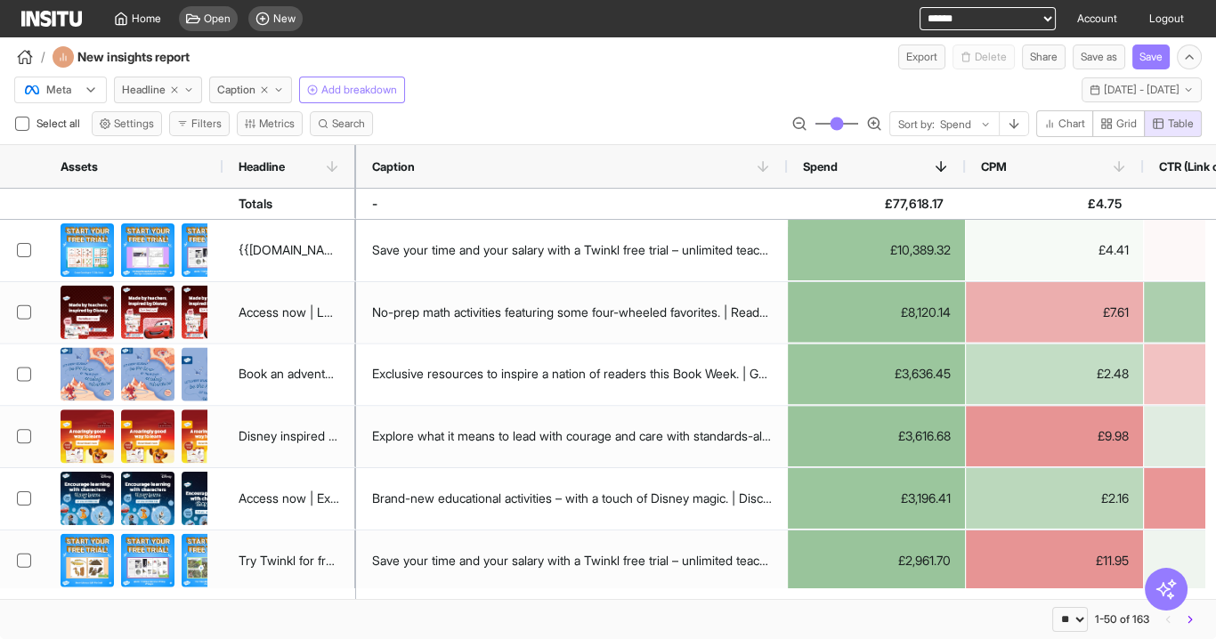
drag, startPoint x: 351, startPoint y: 158, endPoint x: 360, endPoint y: 158, distance: 9.8
click at [360, 158] on div "Assets Headline Spend CPM CTR (Link clicks) CPA" at bounding box center [608, 167] width 1216 height 44
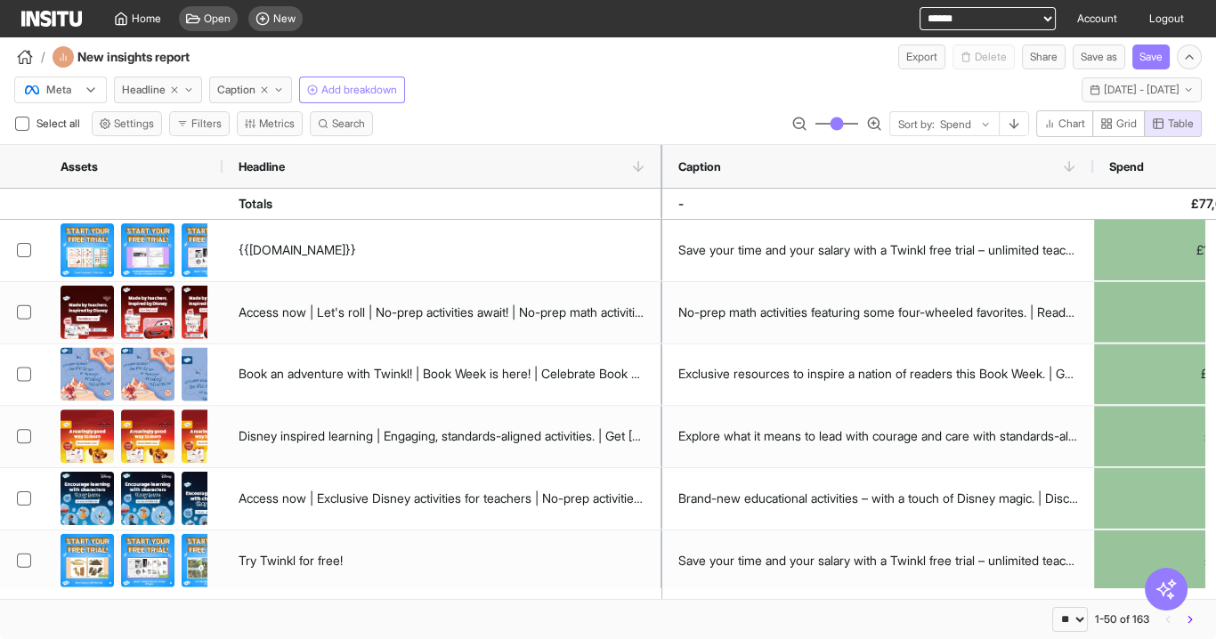
drag, startPoint x: 353, startPoint y: 158, endPoint x: 659, endPoint y: 179, distance: 306.0
click at [659, 179] on div at bounding box center [662, 166] width 7 height 43
click at [1129, 123] on span "Grid" at bounding box center [1126, 124] width 20 height 14
click at [1185, 120] on span "Table" at bounding box center [1181, 124] width 26 height 14
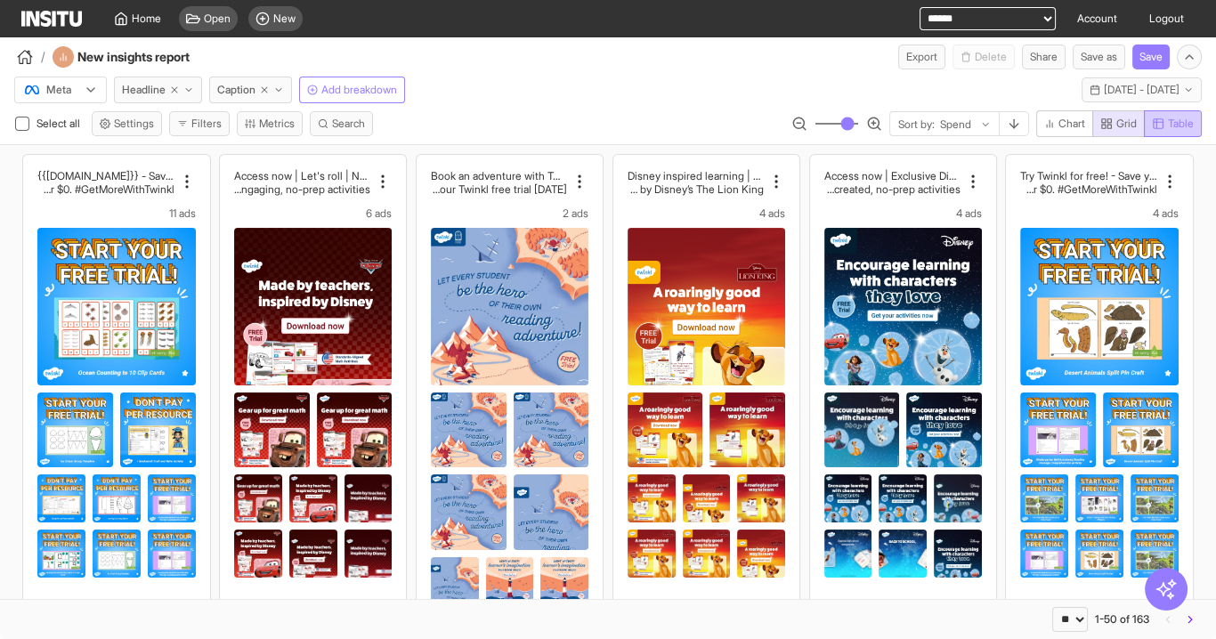
click at [1170, 119] on span "Table" at bounding box center [1181, 124] width 26 height 14
click at [1120, 119] on span "Grid" at bounding box center [1126, 124] width 20 height 14
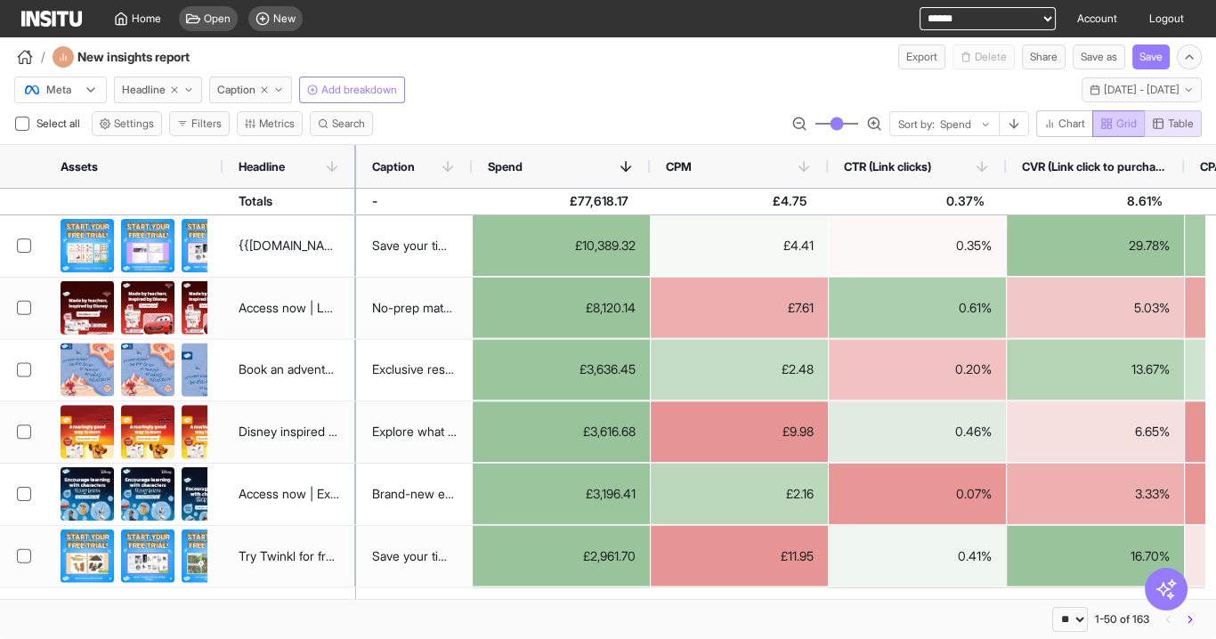
click at [1116, 126] on span "Grid" at bounding box center [1126, 124] width 20 height 14
click at [1183, 121] on span "Table" at bounding box center [1181, 124] width 26 height 14
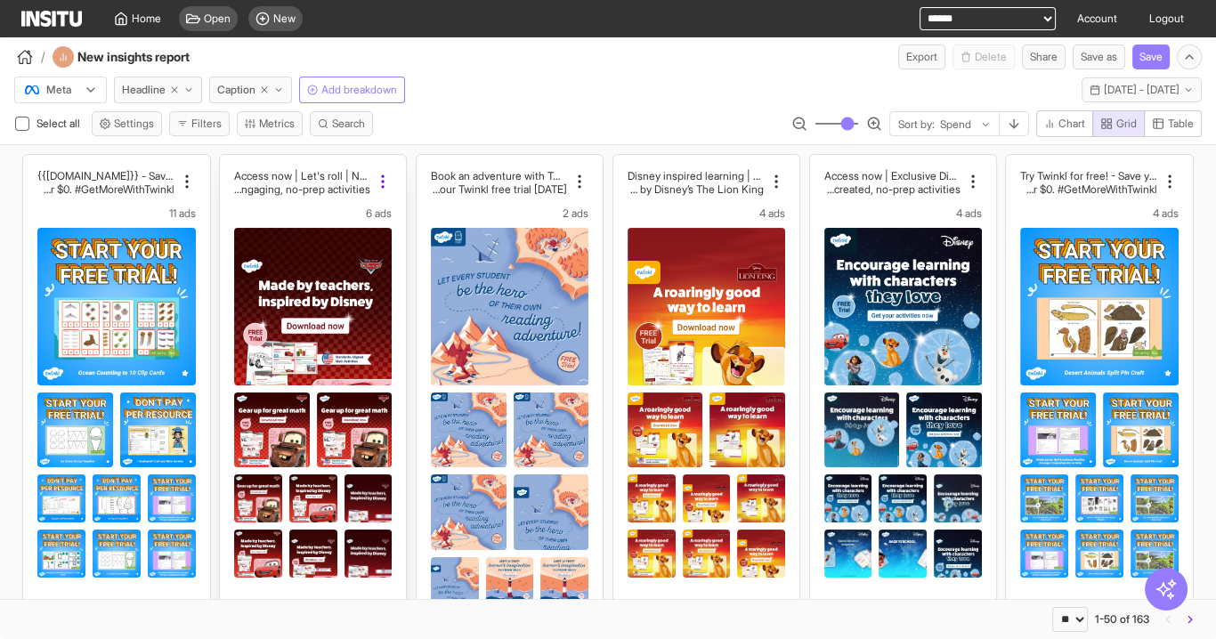
click at [383, 176] on icon at bounding box center [383, 182] width 18 height 18
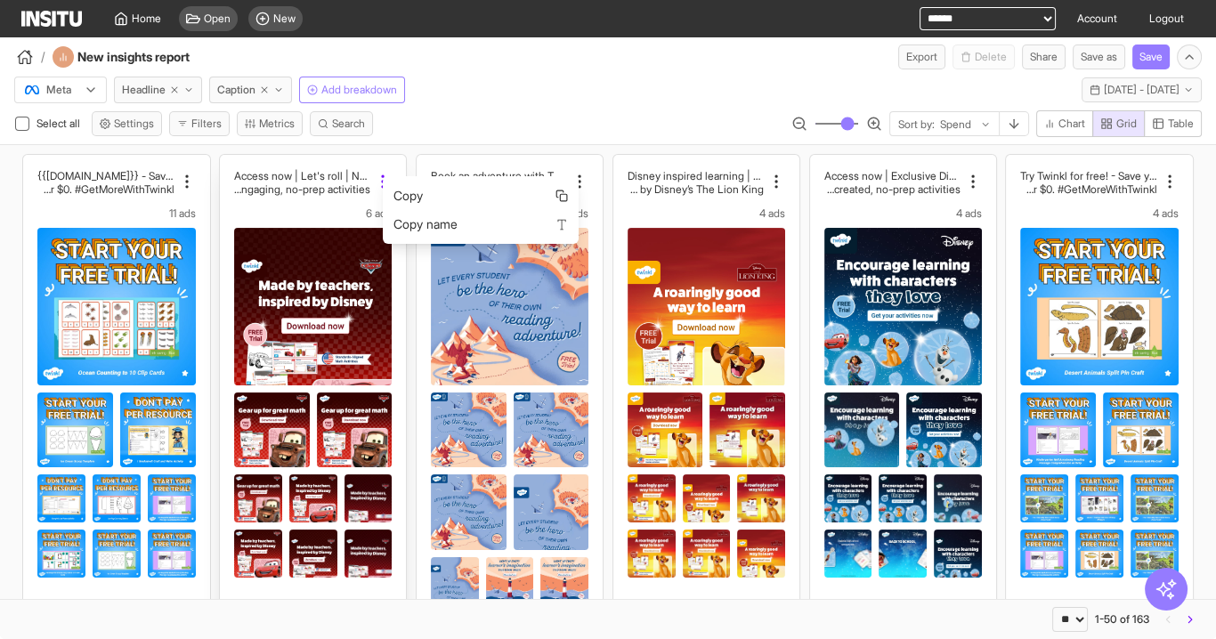
click at [380, 175] on icon at bounding box center [383, 182] width 18 height 18
click at [573, 89] on div "Meta Headline Caption Add breakdown Last 30 days - [DATE] - [DATE] [DATE] - [DA…" at bounding box center [608, 86] width 1216 height 34
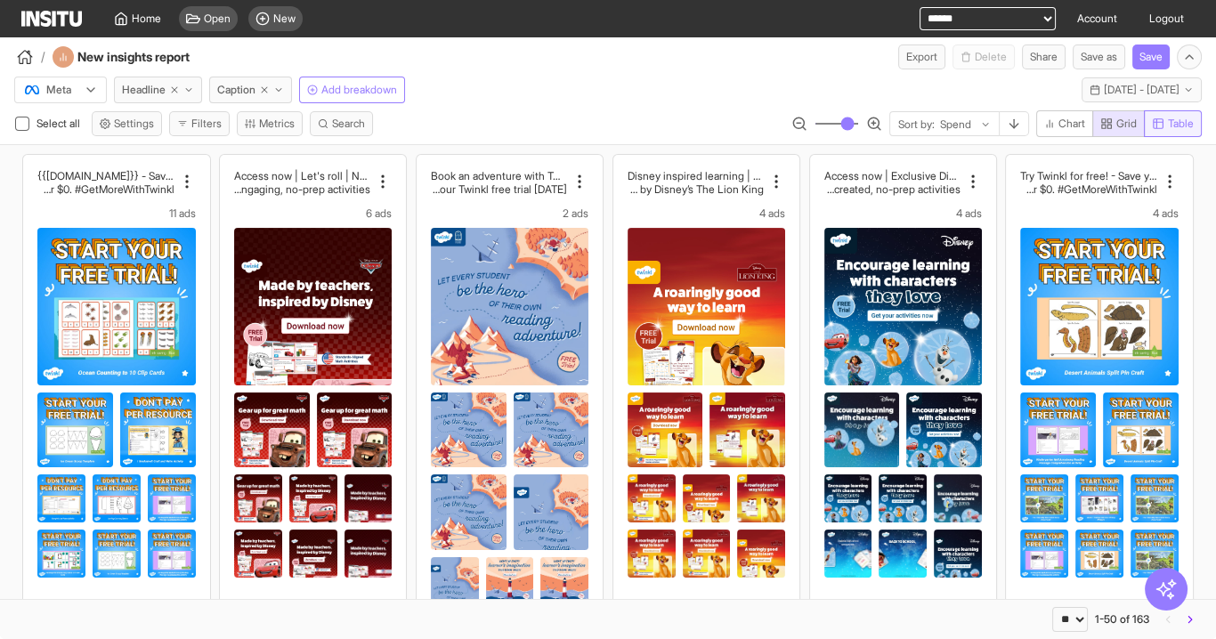
click at [1185, 123] on span "Table" at bounding box center [1181, 124] width 26 height 14
click at [1125, 122] on span "Grid" at bounding box center [1126, 124] width 20 height 14
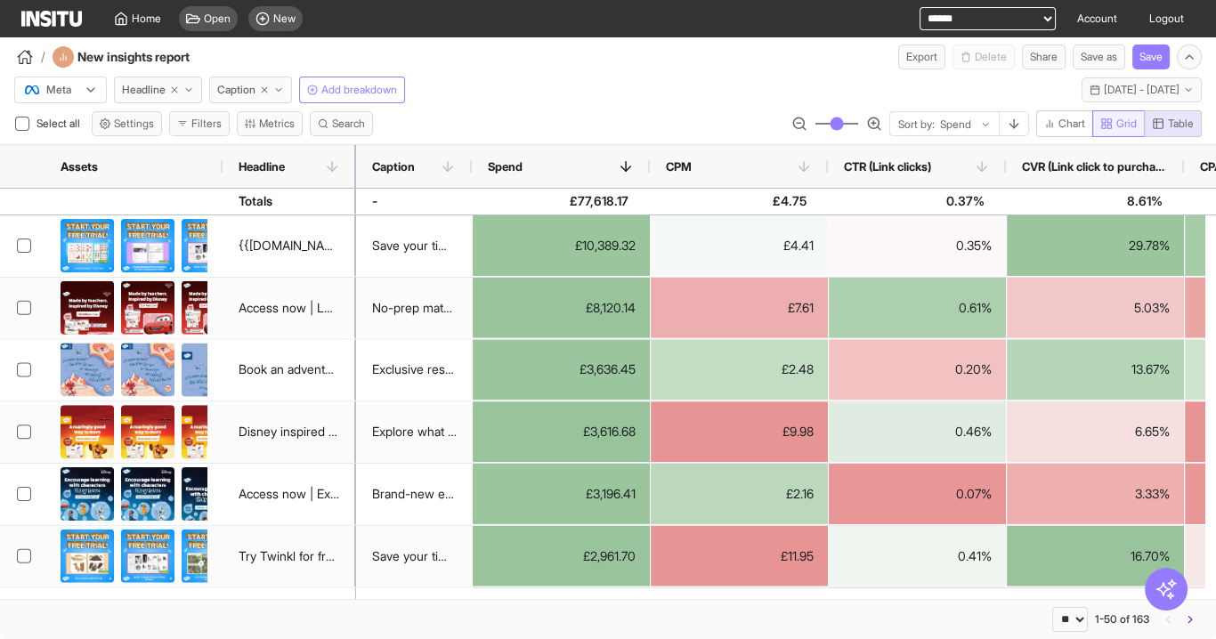
click at [1126, 120] on span "Grid" at bounding box center [1126, 124] width 20 height 14
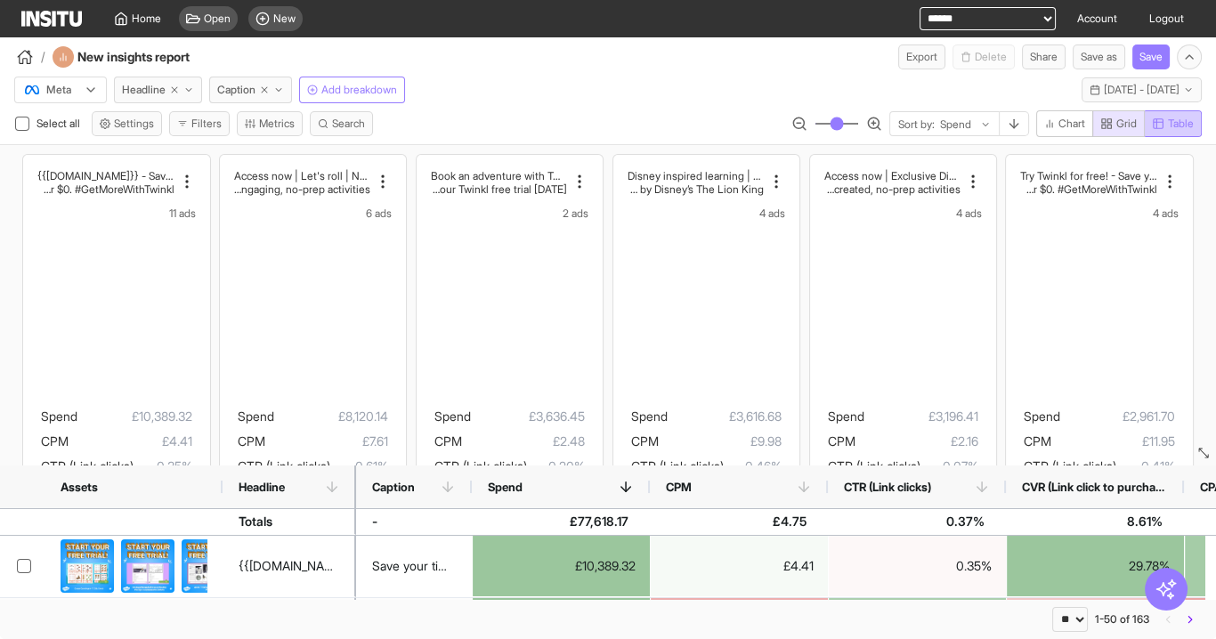
click at [1178, 119] on span "Table" at bounding box center [1181, 124] width 26 height 14
